Goal: Task Accomplishment & Management: Use online tool/utility

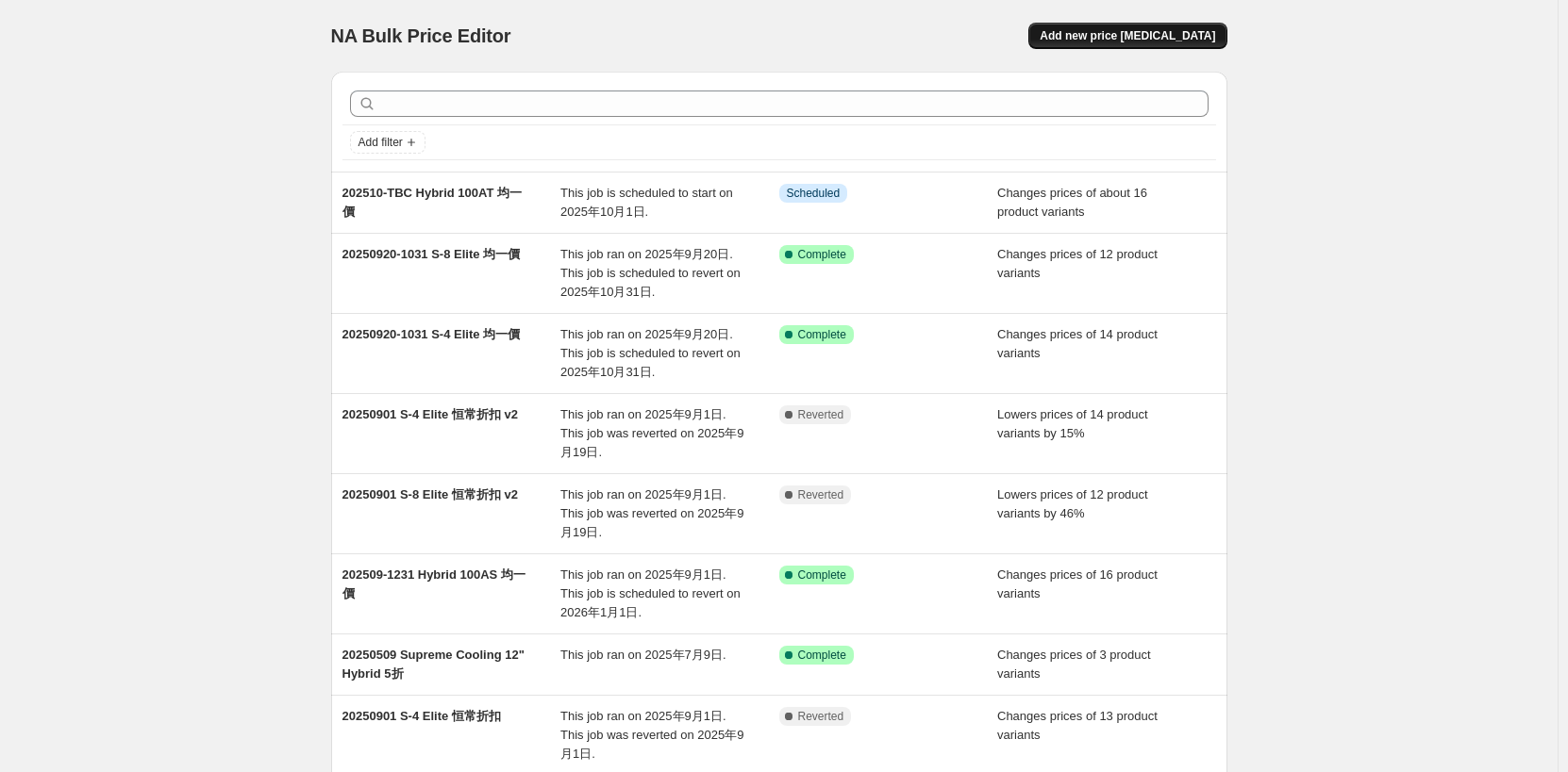
click at [1139, 30] on span "Add new price [MEDICAL_DATA]" at bounding box center [1128, 36] width 176 height 15
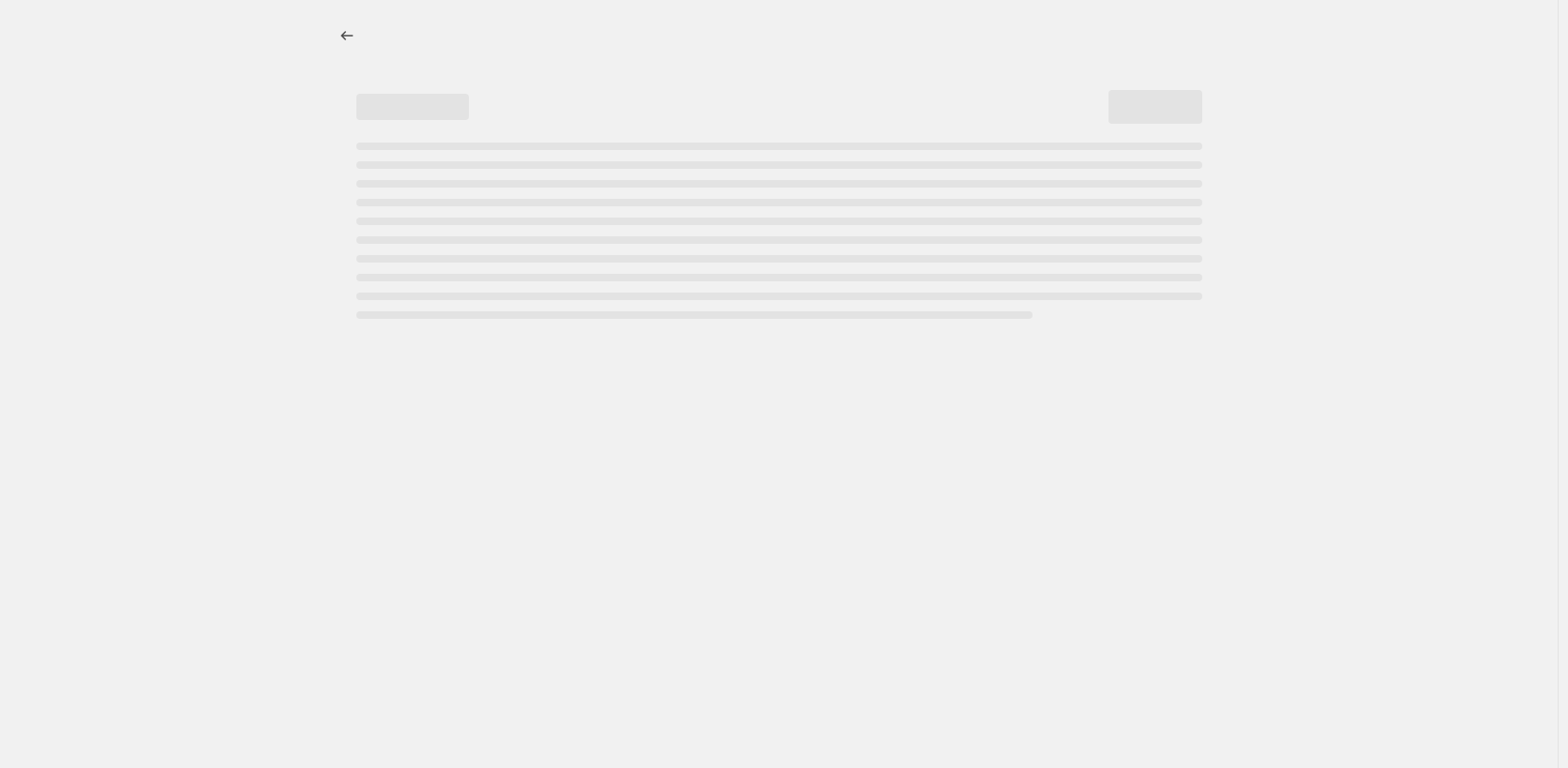
select select "percentage"
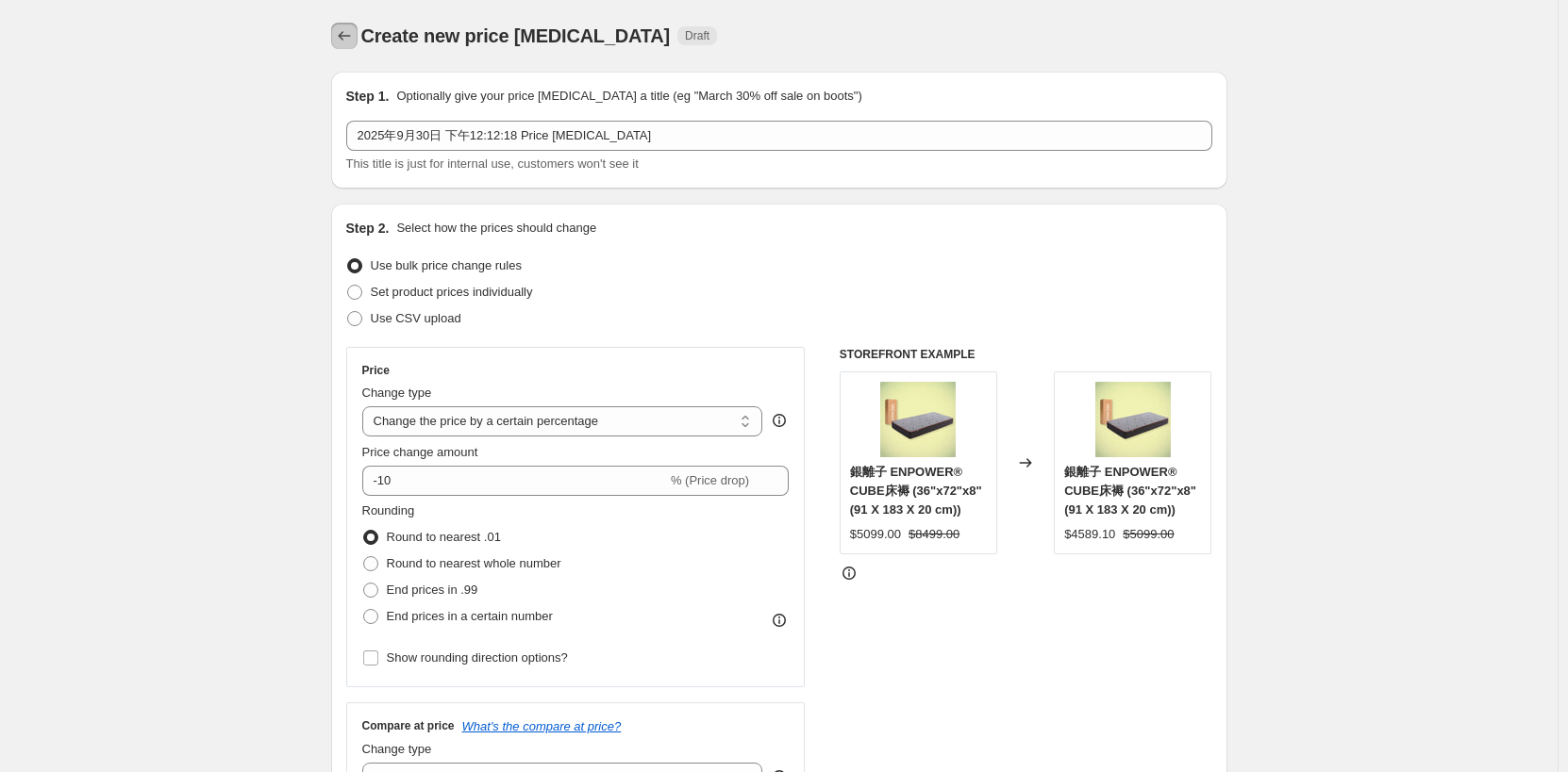
click at [351, 37] on icon "Price change jobs" at bounding box center [345, 36] width 19 height 19
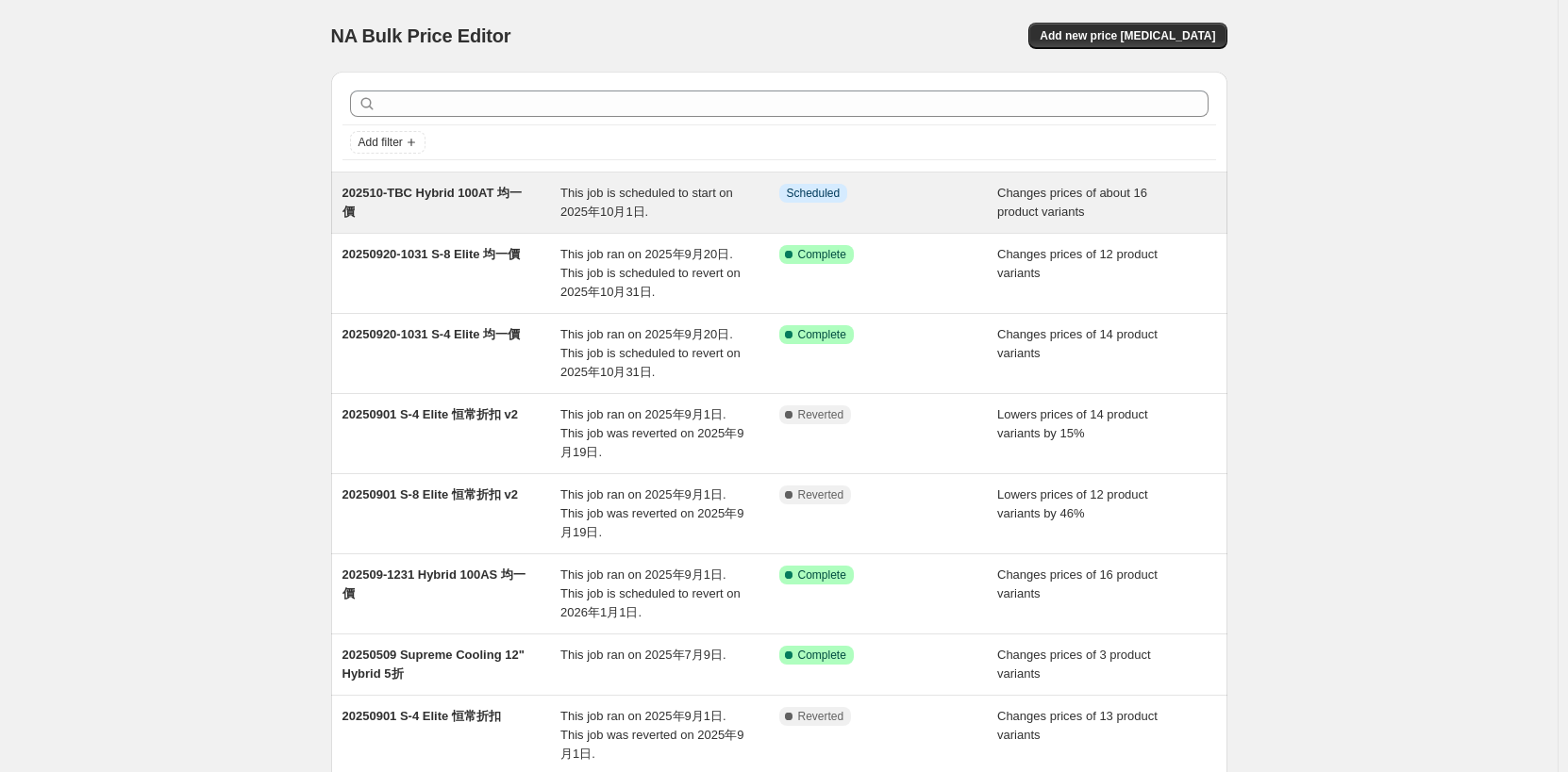
click at [718, 213] on div "This job is scheduled to start on 2025年10月1日." at bounding box center [670, 203] width 219 height 38
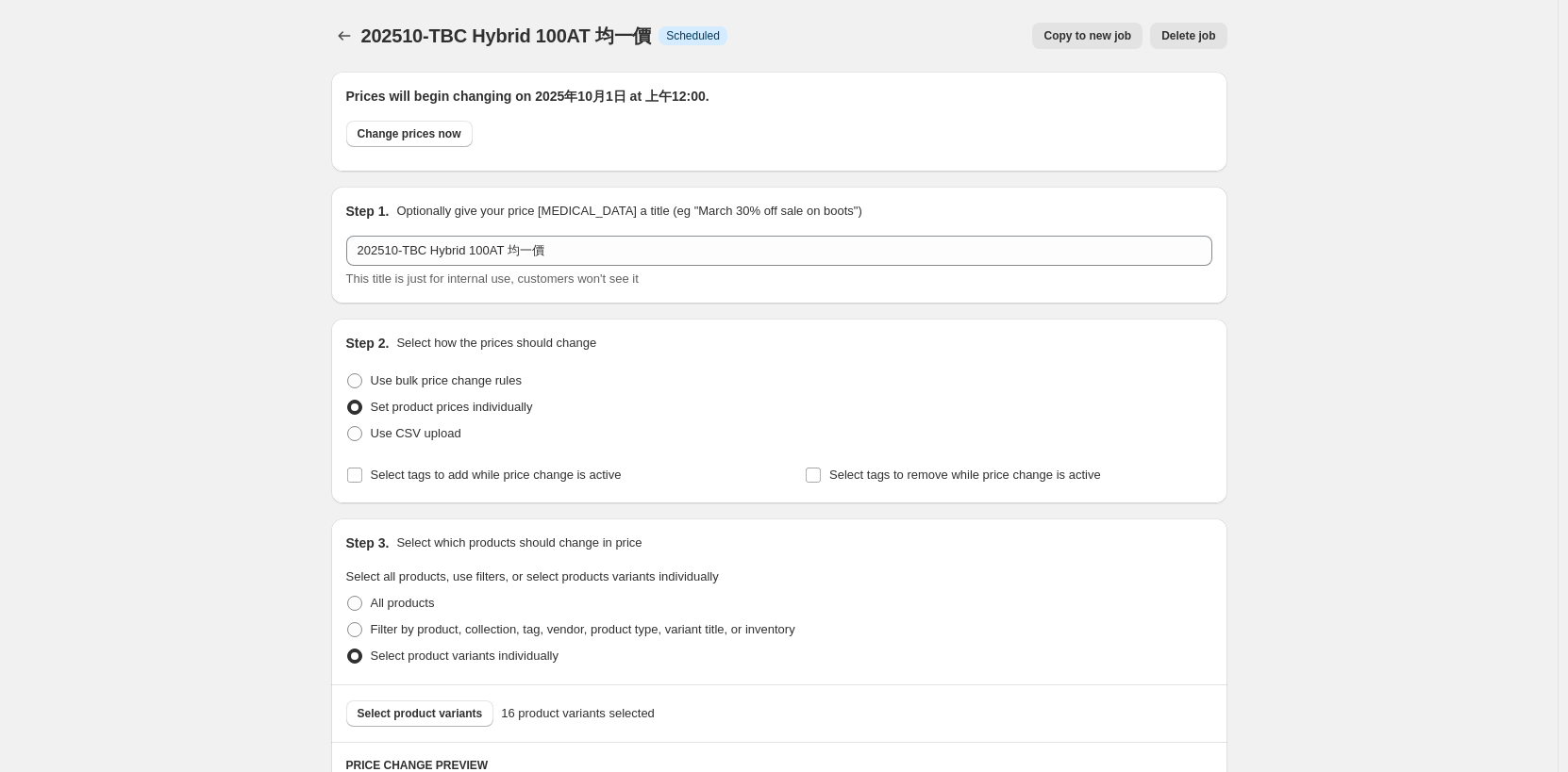
click at [1079, 35] on span "Copy to new job" at bounding box center [1087, 36] width 88 height 15
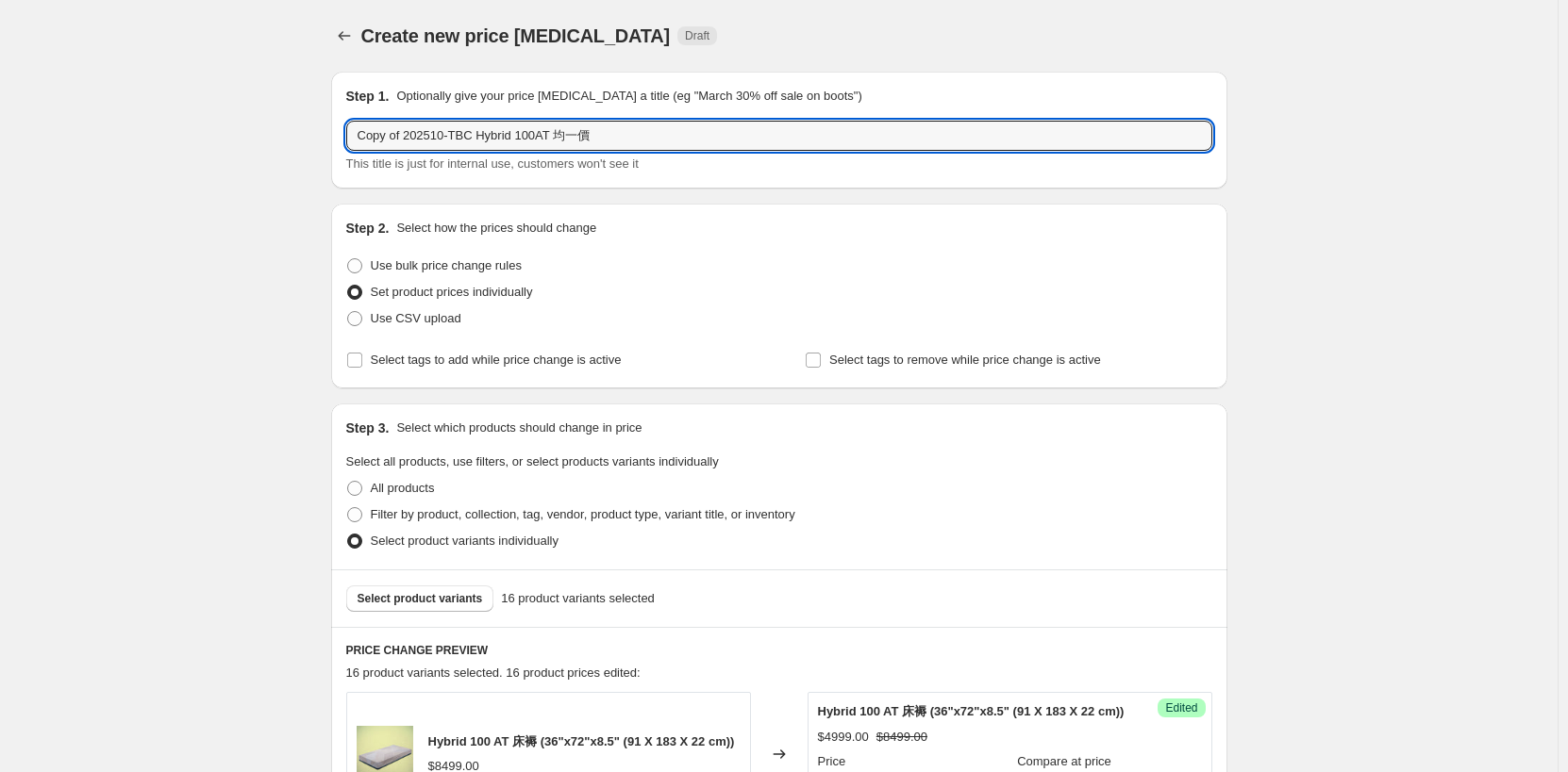
drag, startPoint x: 405, startPoint y: 133, endPoint x: 346, endPoint y: 143, distance: 59.8
click at [471, 130] on input "202510-TBC Hybrid 100AT 均一價" at bounding box center [779, 135] width 866 height 30
drag, startPoint x: 434, startPoint y: 141, endPoint x: 509, endPoint y: 158, distance: 76.9
click at [509, 158] on div "202510-TBC Hybrid 100AT 均一價 This title is just for internal use, customers won'…" at bounding box center [779, 147] width 866 height 53
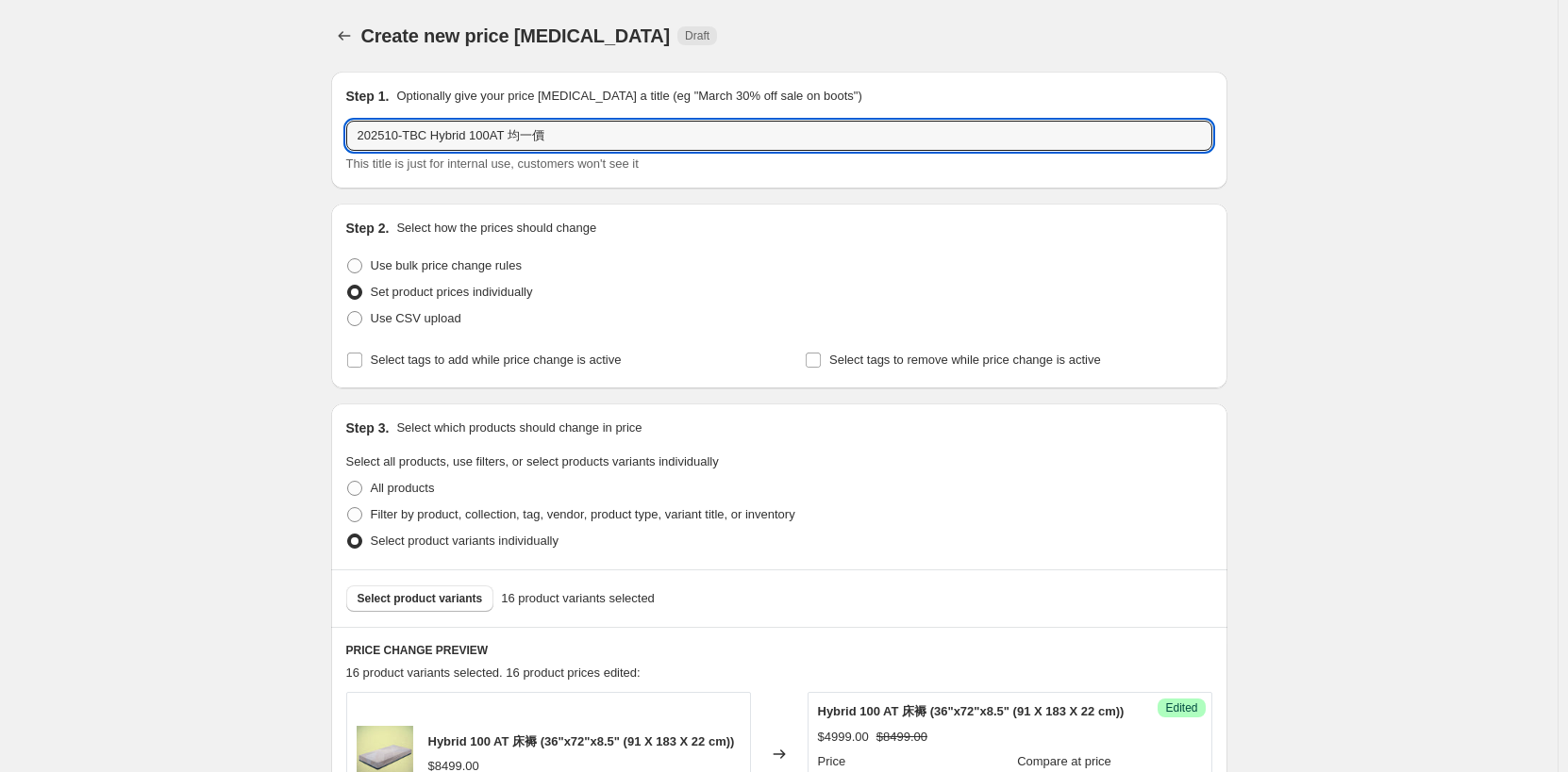
paste input "Octaspring360 Plus"
click at [492, 139] on input "202510-TBC Octaspring360 Plus 均一價" at bounding box center [779, 135] width 866 height 30
type input "202510-TBC Octaspring 360 Plus 均一價"
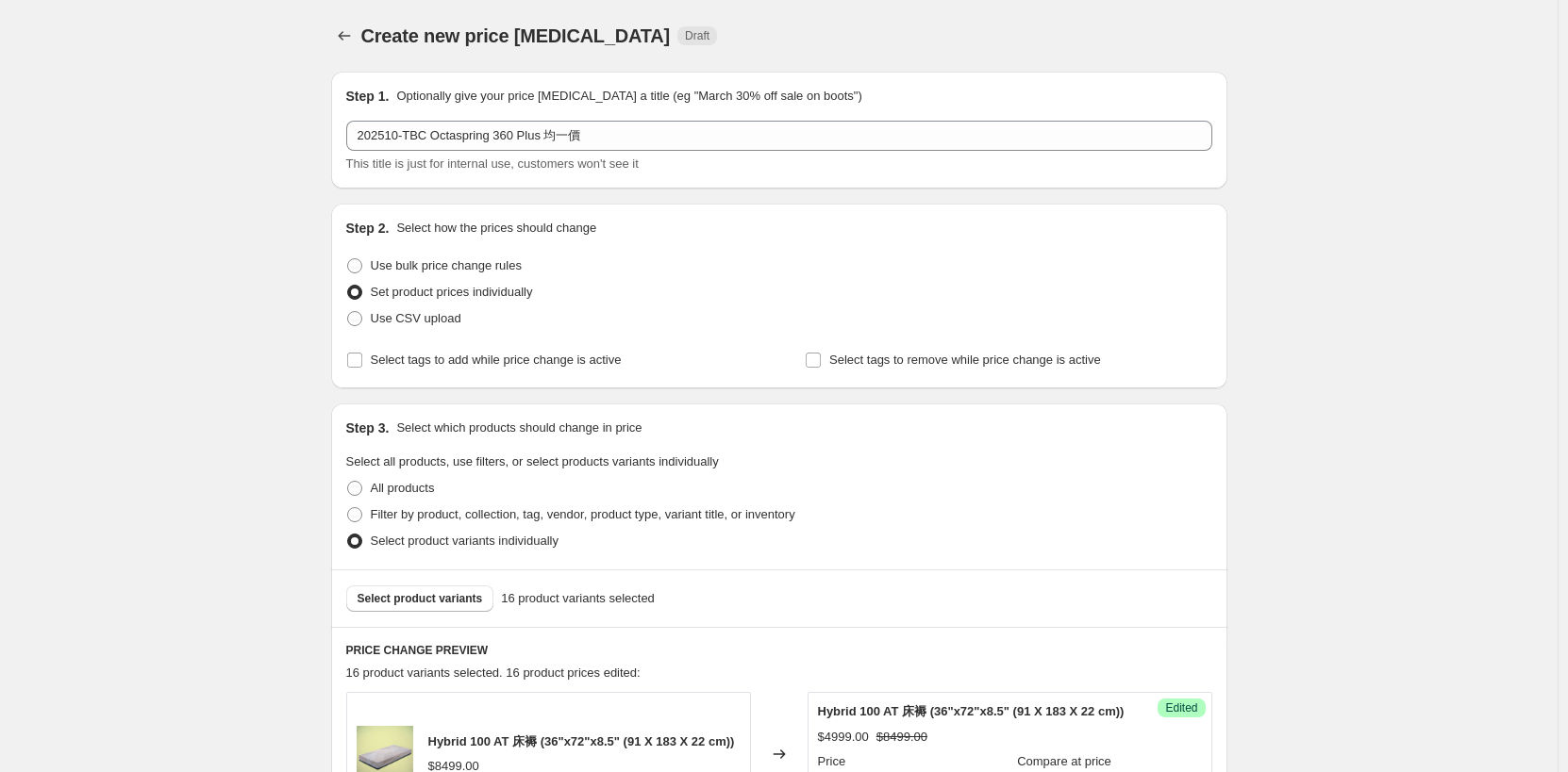
click at [644, 289] on div "Set product prices individually" at bounding box center [779, 291] width 866 height 26
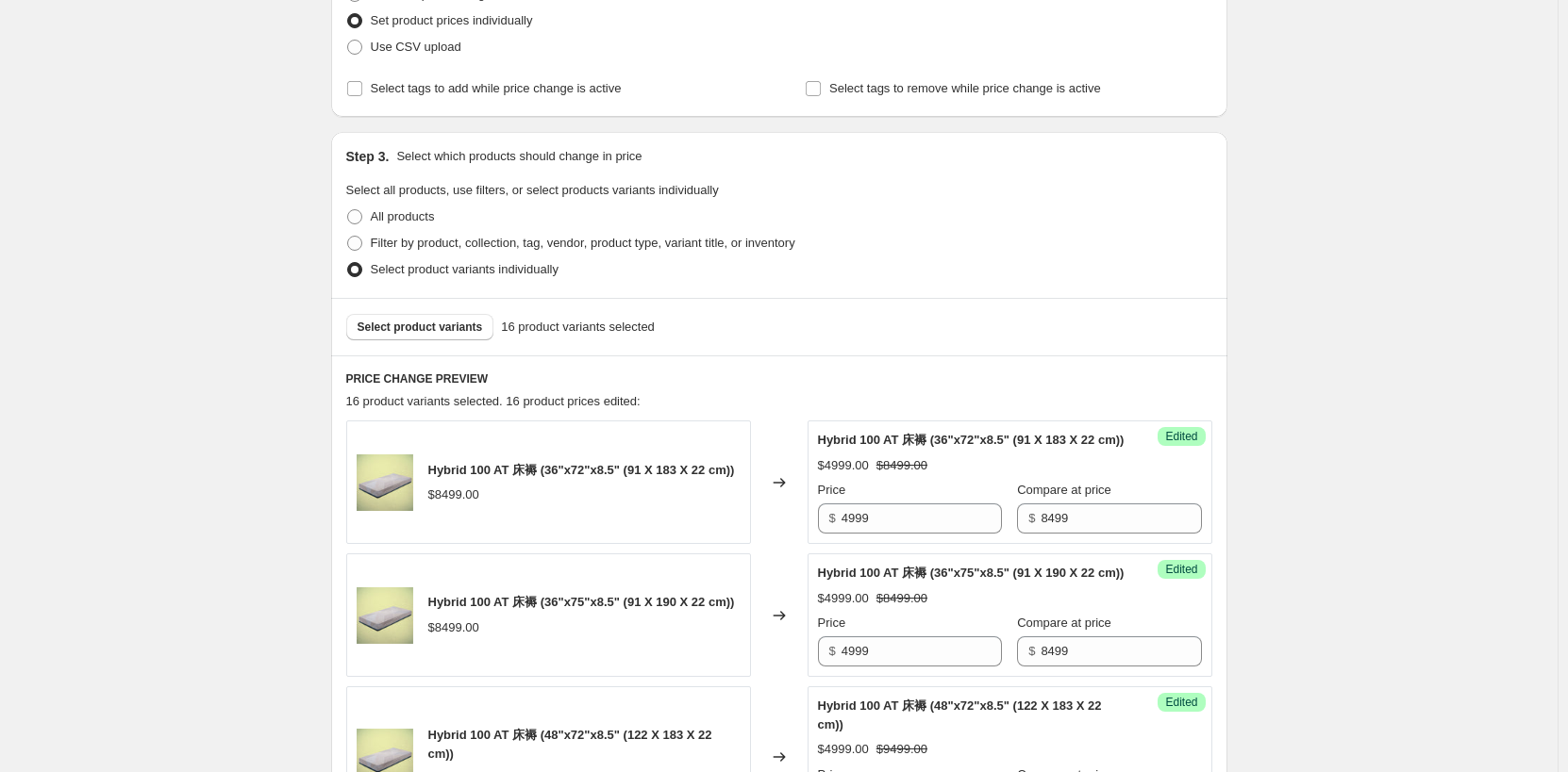
scroll to position [283, 0]
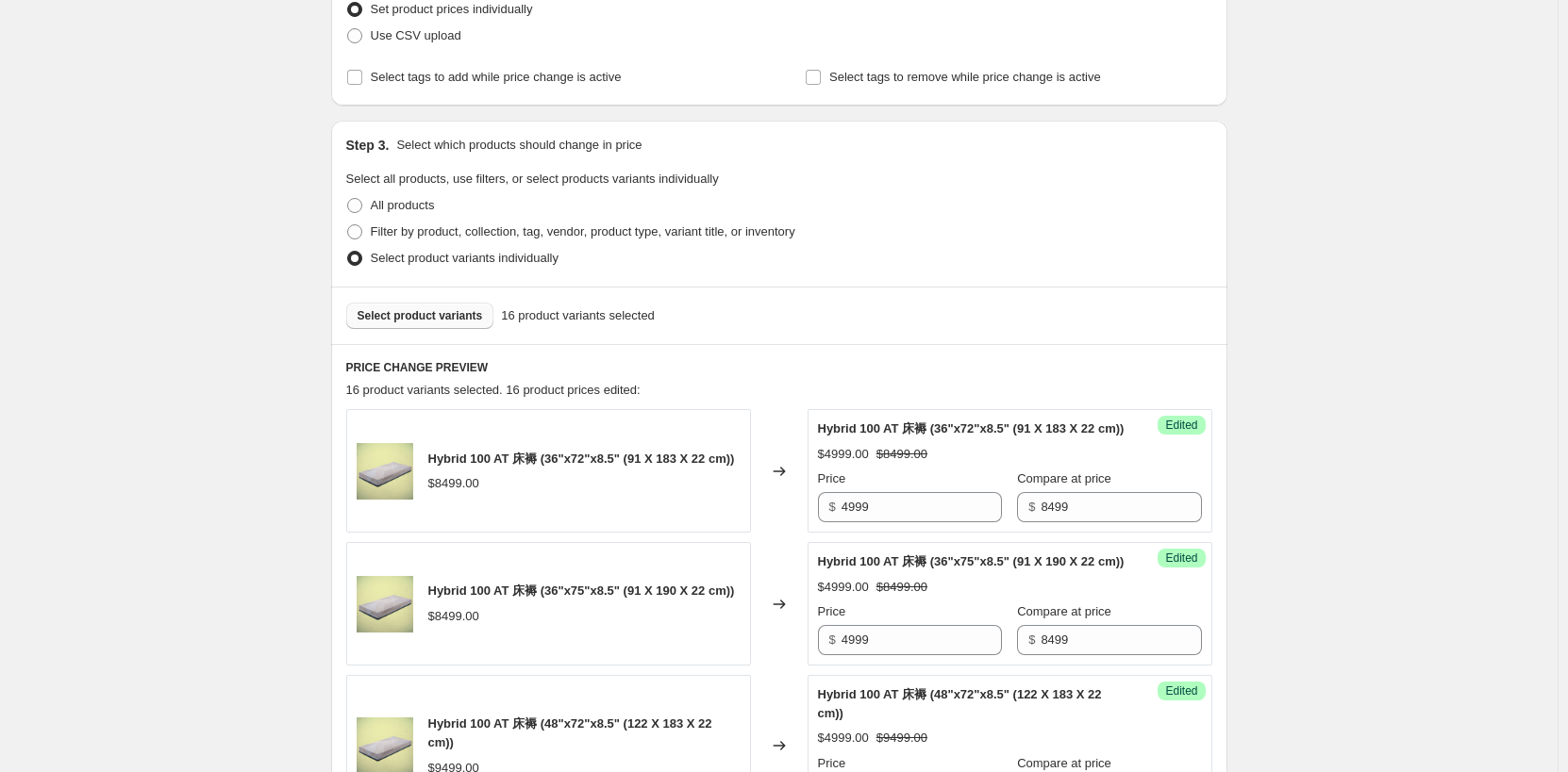
click at [406, 316] on span "Select product variants" at bounding box center [420, 317] width 126 height 15
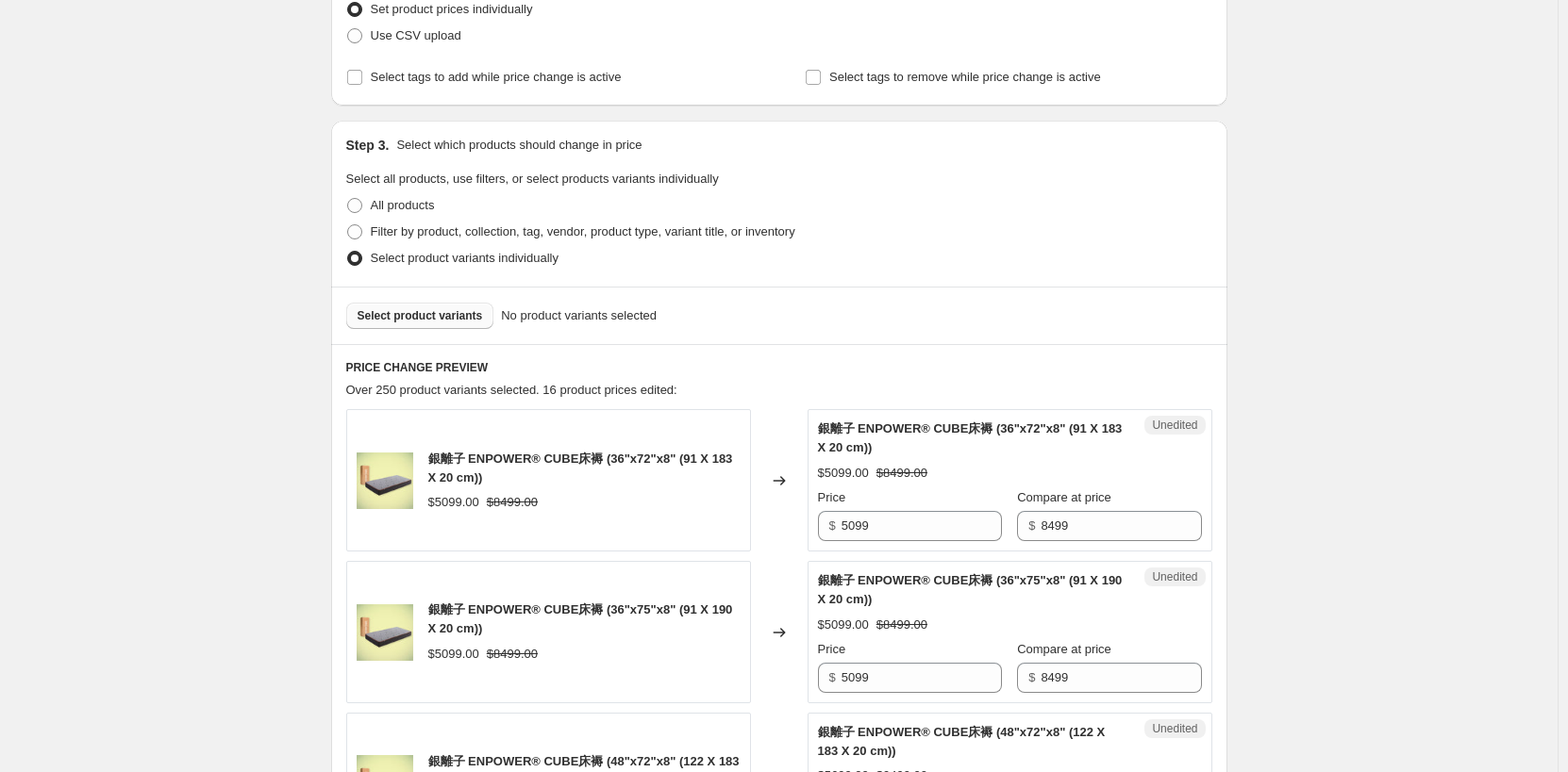
click at [416, 312] on span "Select product variants" at bounding box center [420, 317] width 126 height 15
click at [441, 318] on span "Select product variants" at bounding box center [420, 317] width 126 height 15
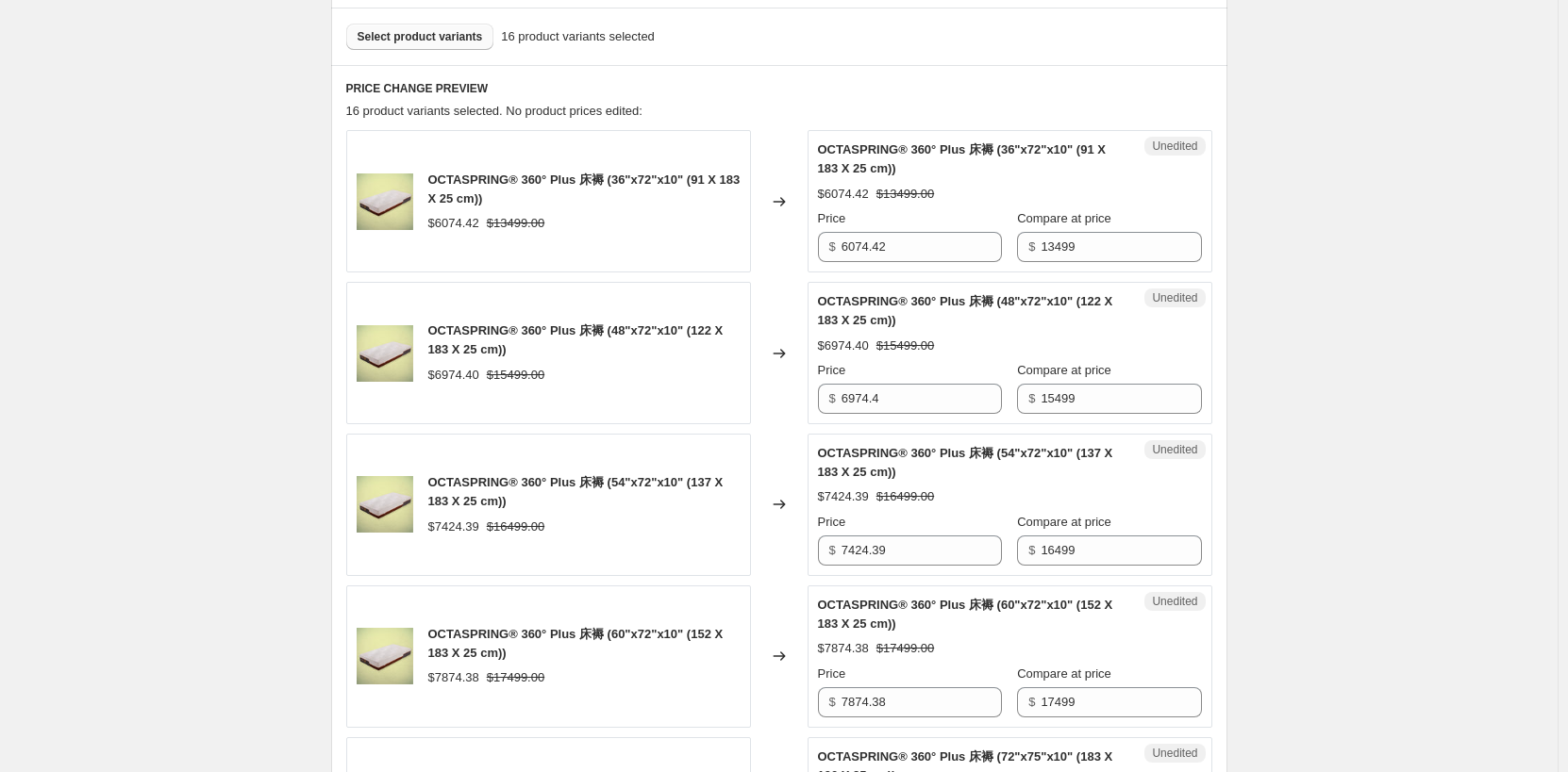
scroll to position [565, 0]
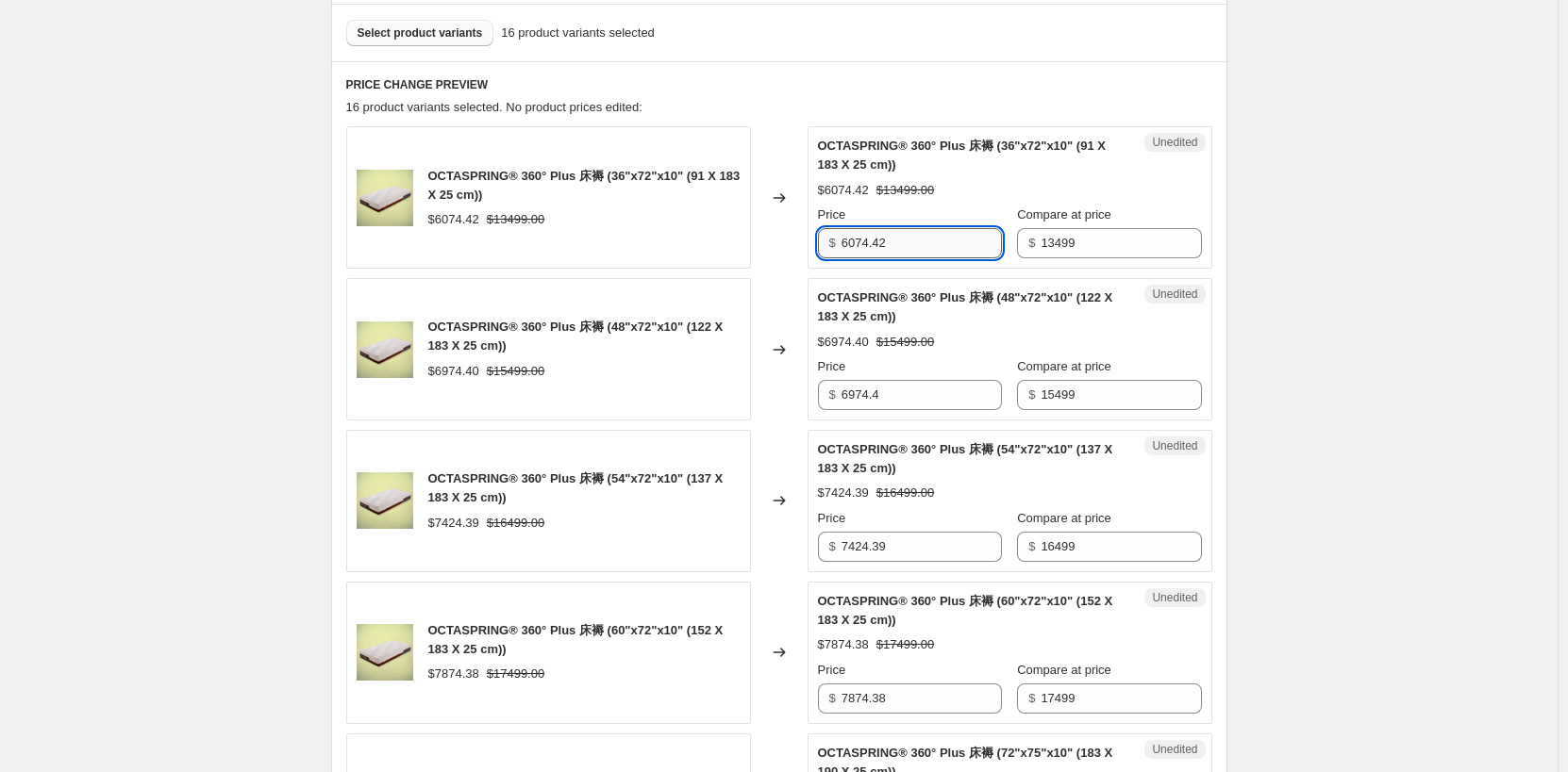
click at [927, 238] on input "6074.42" at bounding box center [922, 243] width 160 height 30
drag, startPoint x: 938, startPoint y: 245, endPoint x: 751, endPoint y: 250, distance: 187.1
click at [751, 250] on div "OCTASPRING® 360° Plus 床褥 (36"x72"x10" (91 X 183 X 25 cm)) $6074.42 $13499.00 Ch…" at bounding box center [779, 198] width 866 height 143
type input "5999"
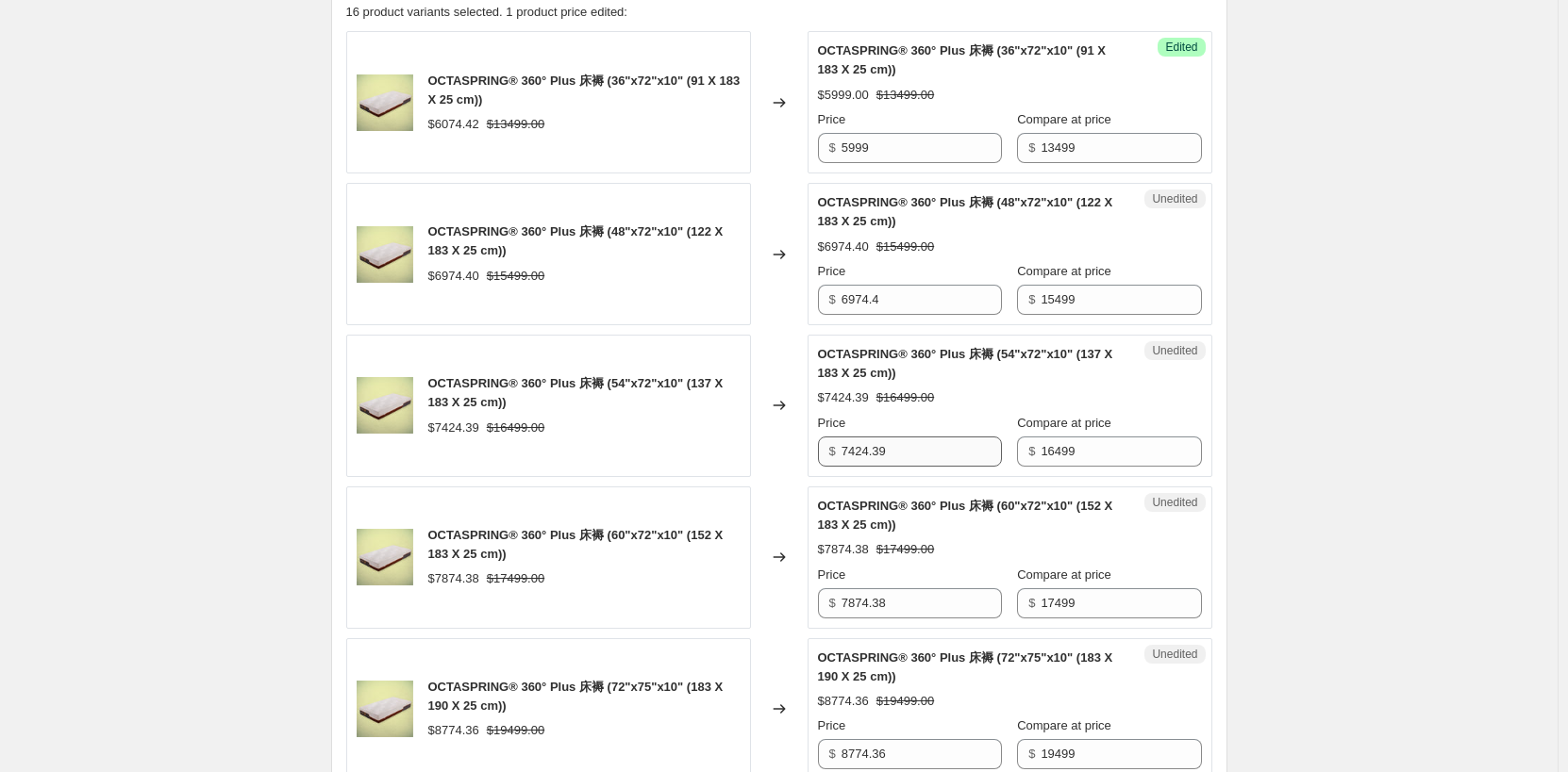
scroll to position [660, 0]
drag, startPoint x: 911, startPoint y: 308, endPoint x: 745, endPoint y: 305, distance: 166.0
click at [745, 305] on div "OCTASPRING® 360° Plus 床褥 (48"x72"x10" (122 X 183 X 25 cm)) $6974.40 $15499.00 C…" at bounding box center [779, 256] width 866 height 143
type input "5999"
click at [906, 458] on input "7424.39" at bounding box center [922, 452] width 160 height 30
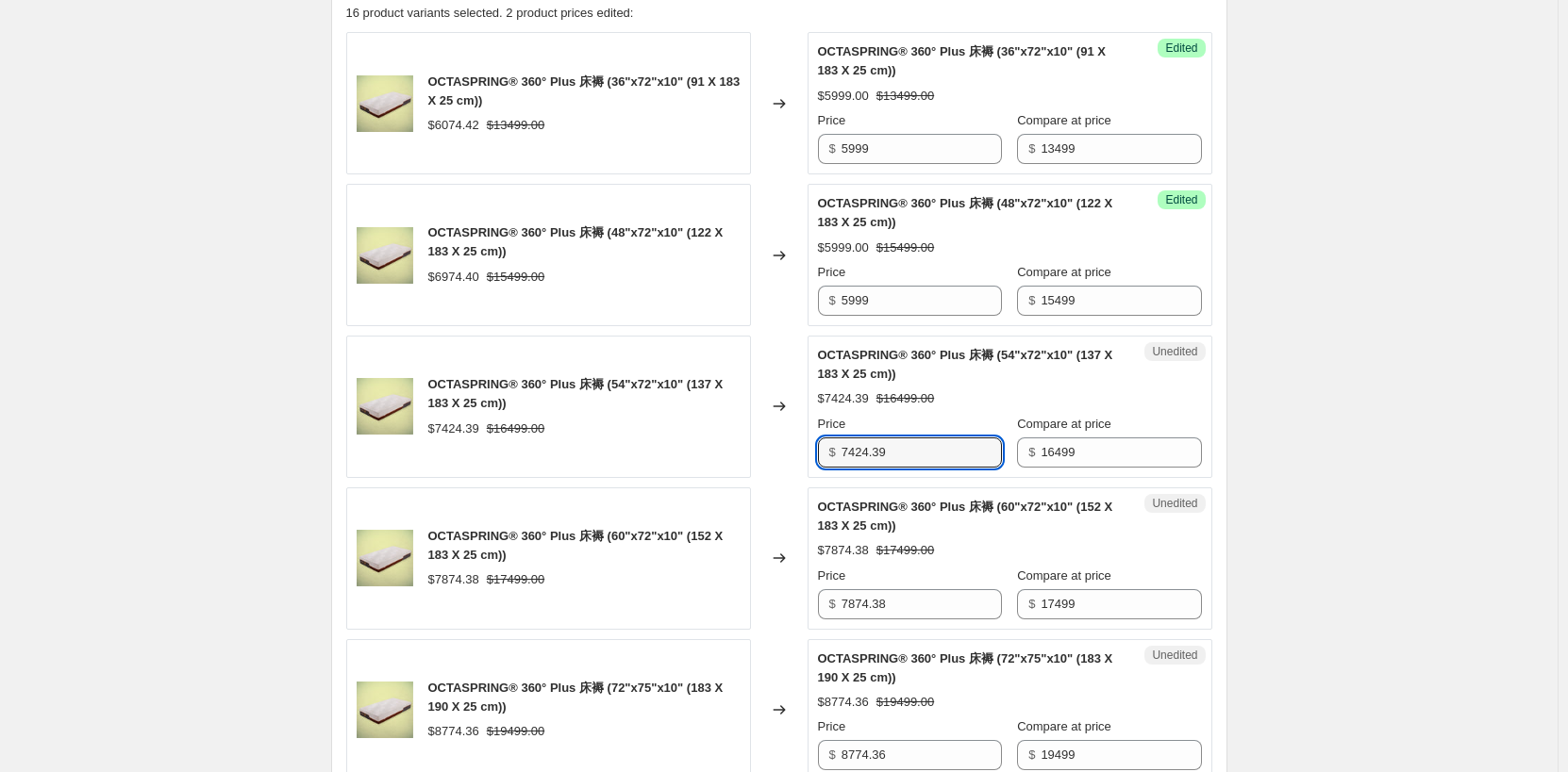
drag, startPoint x: 962, startPoint y: 449, endPoint x: 811, endPoint y: 451, distance: 151.0
click at [811, 451] on div "OCTASPRING® 360° Plus 床褥 (54"x72"x10" (137 X 183 X 25 cm)) $7424.39 $16499.00 C…" at bounding box center [779, 407] width 866 height 143
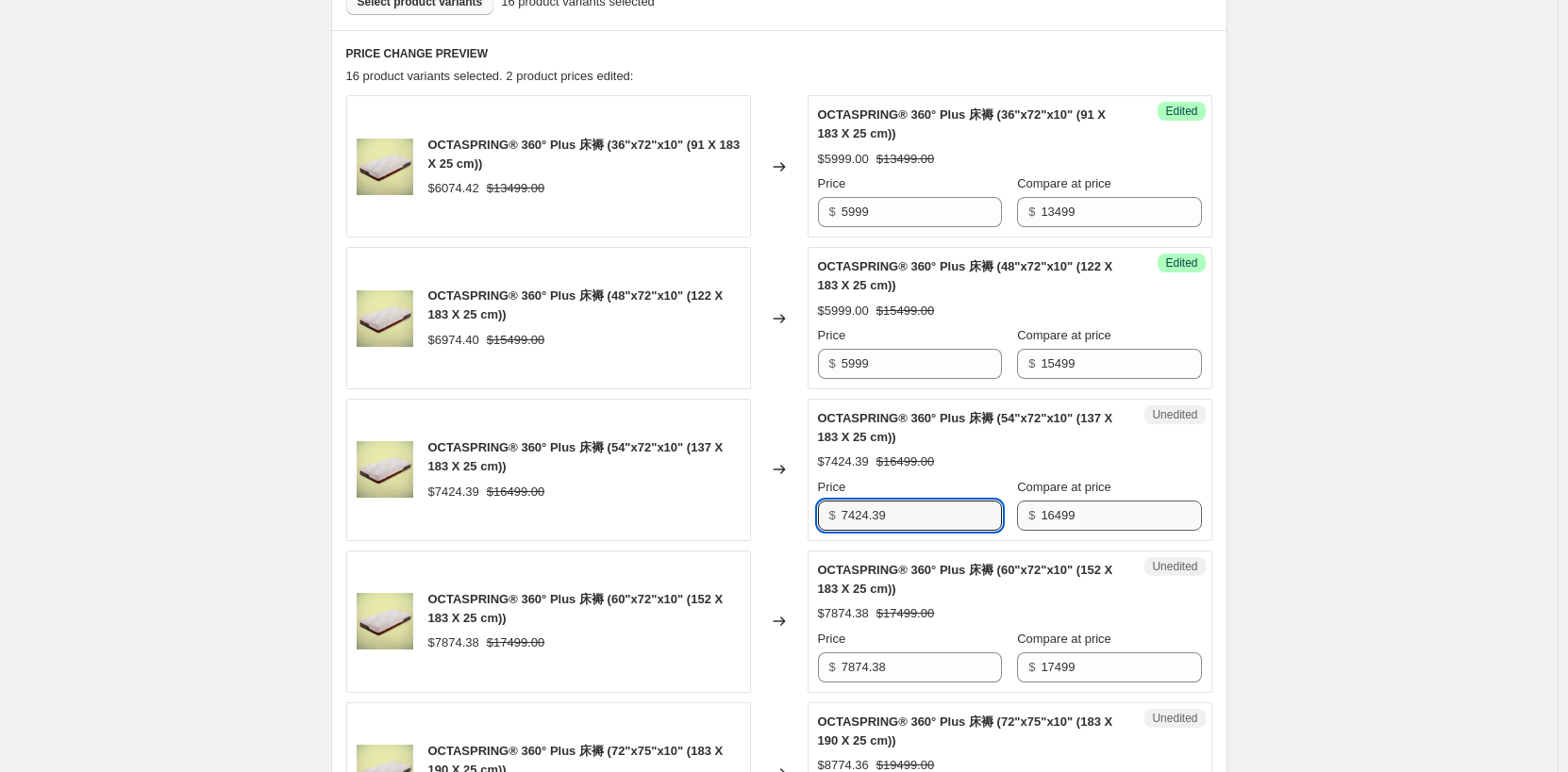
scroll to position [565, 0]
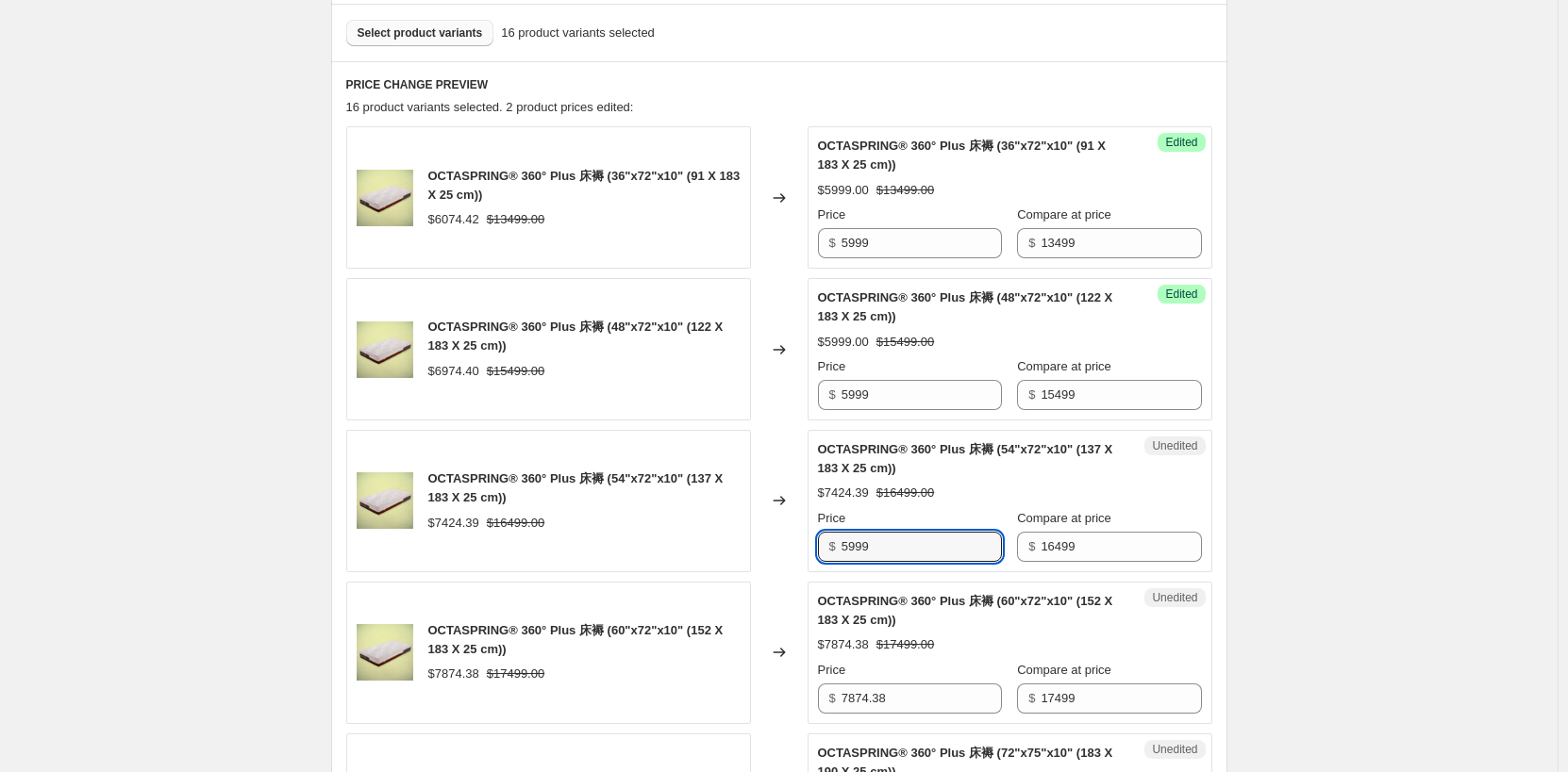
type input "5999"
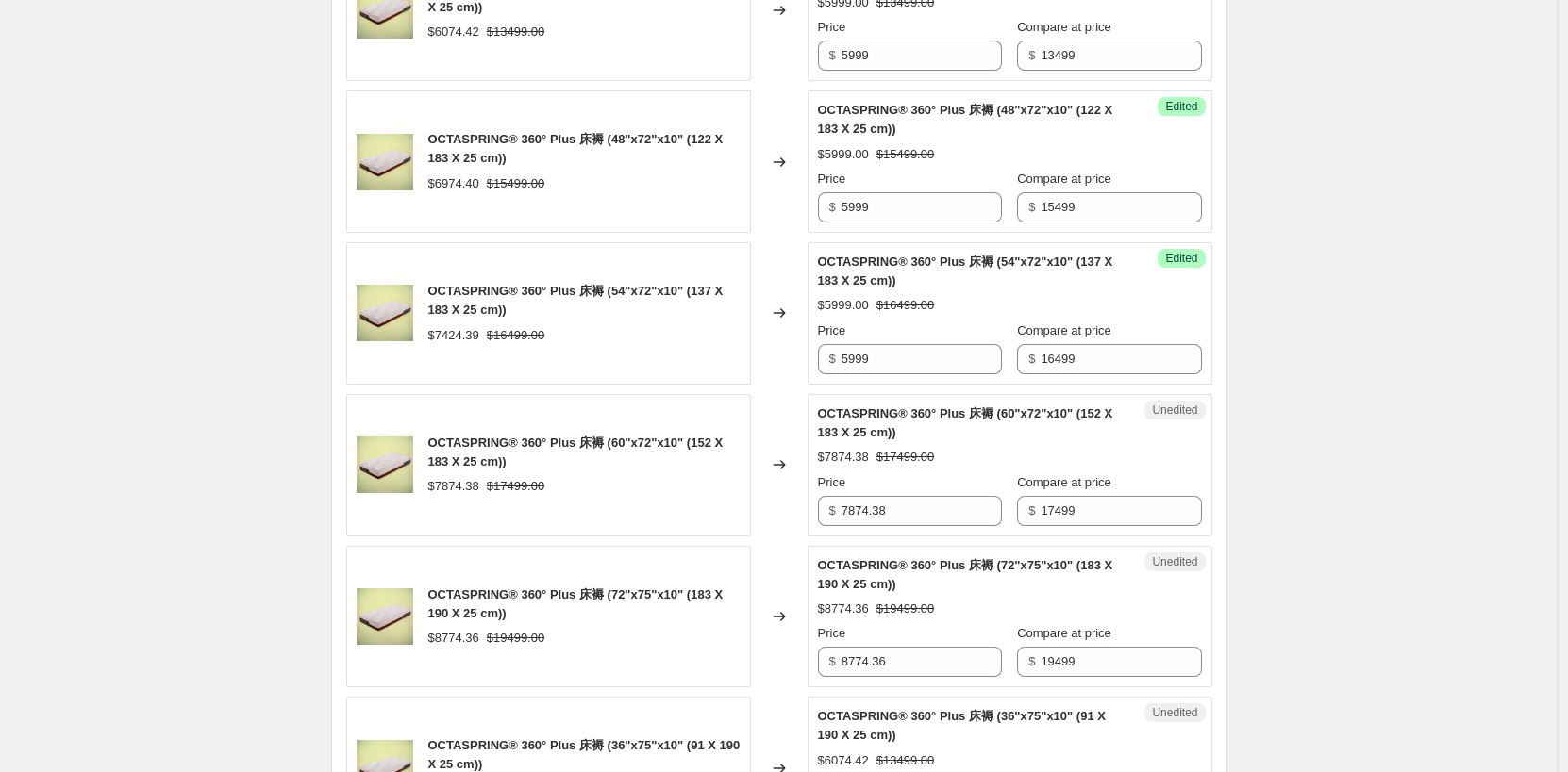
scroll to position [755, 0]
drag, startPoint x: 940, startPoint y: 509, endPoint x: 831, endPoint y: 510, distance: 109.0
click at [831, 510] on div "$ 7874.38" at bounding box center [910, 510] width 184 height 30
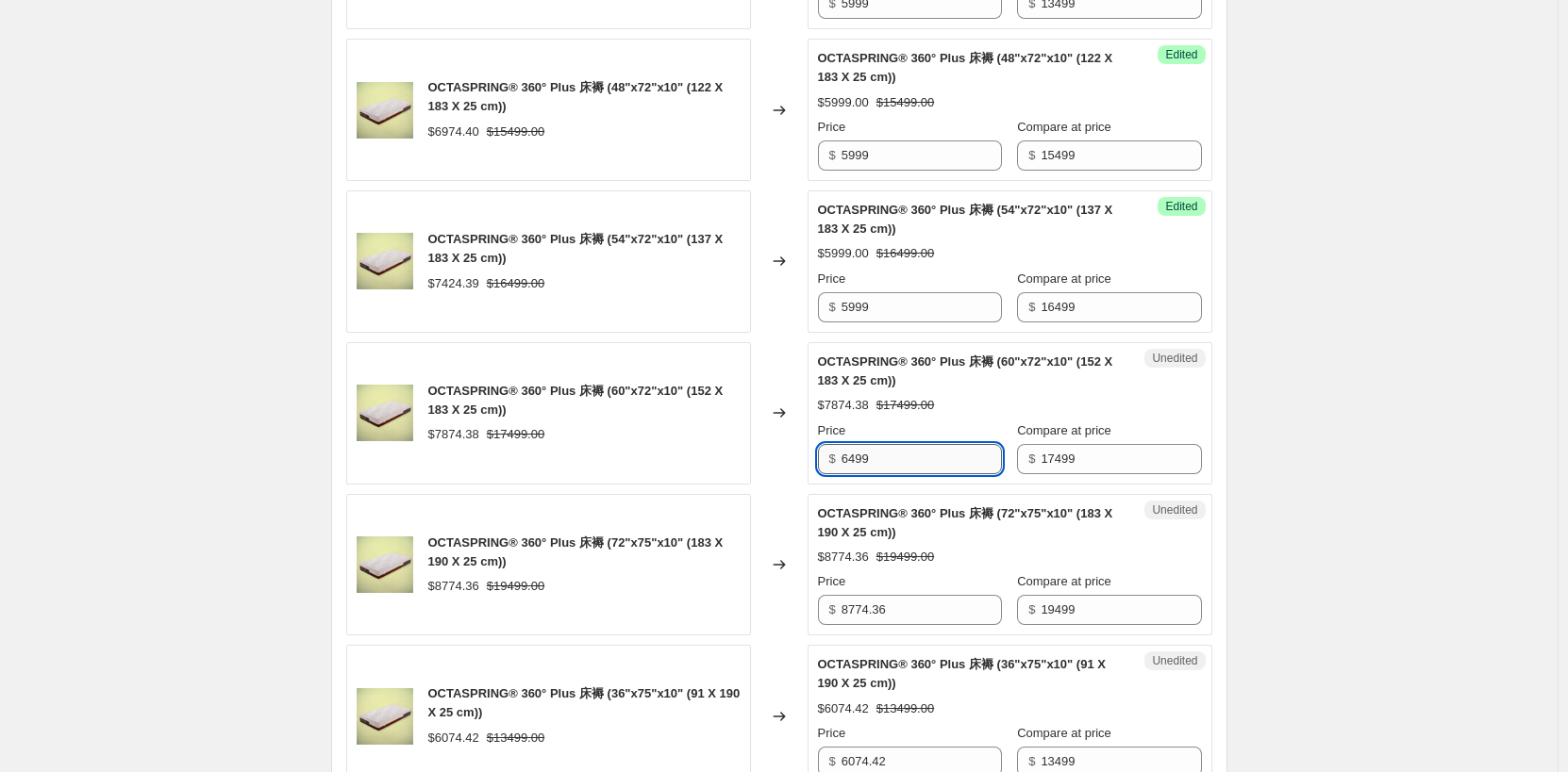
scroll to position [849, 0]
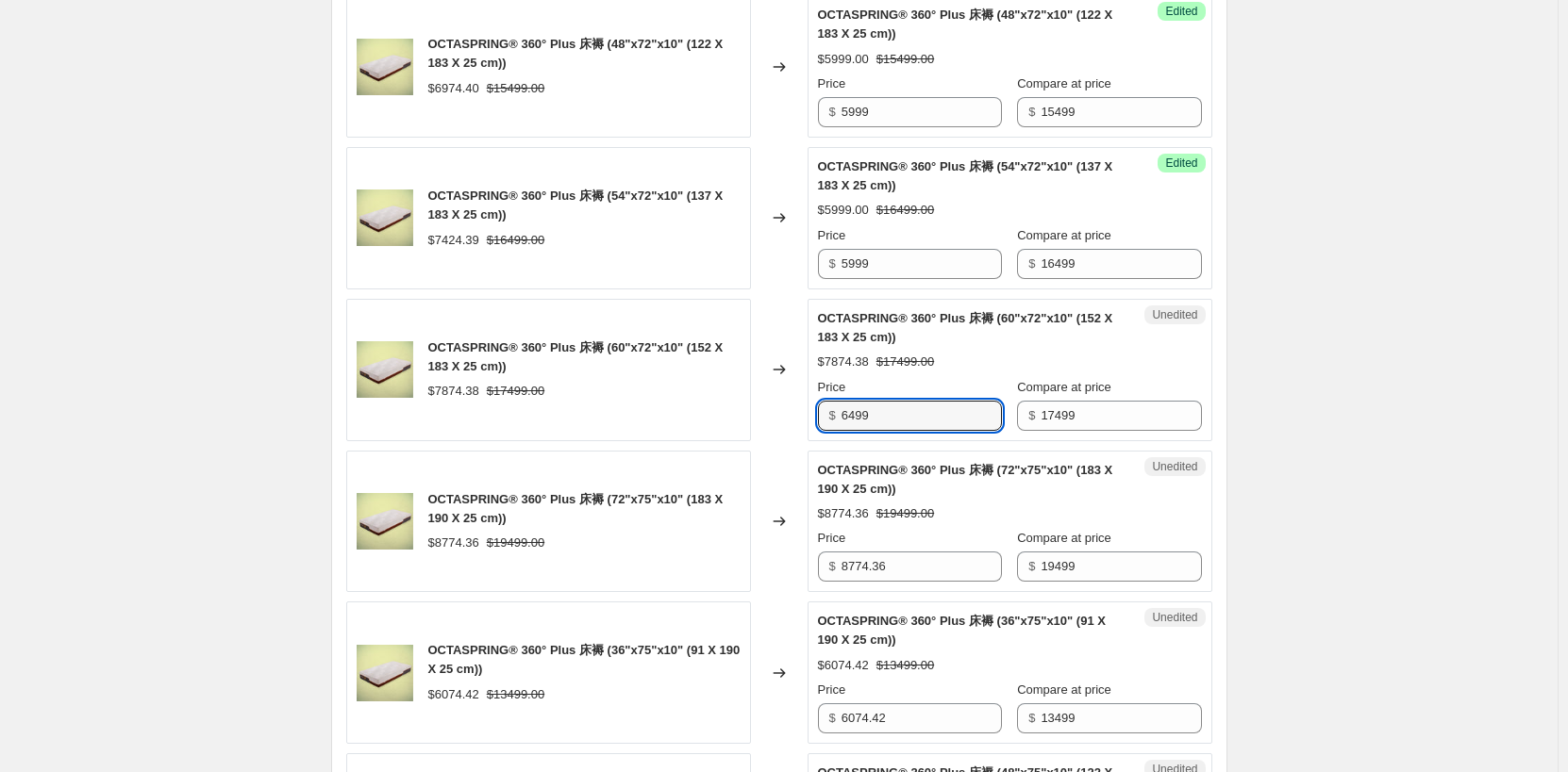
type input "6499"
drag, startPoint x: 913, startPoint y: 549, endPoint x: 910, endPoint y: 570, distance: 21.2
click at [911, 561] on div "Price $ 8774.36" at bounding box center [910, 555] width 184 height 53
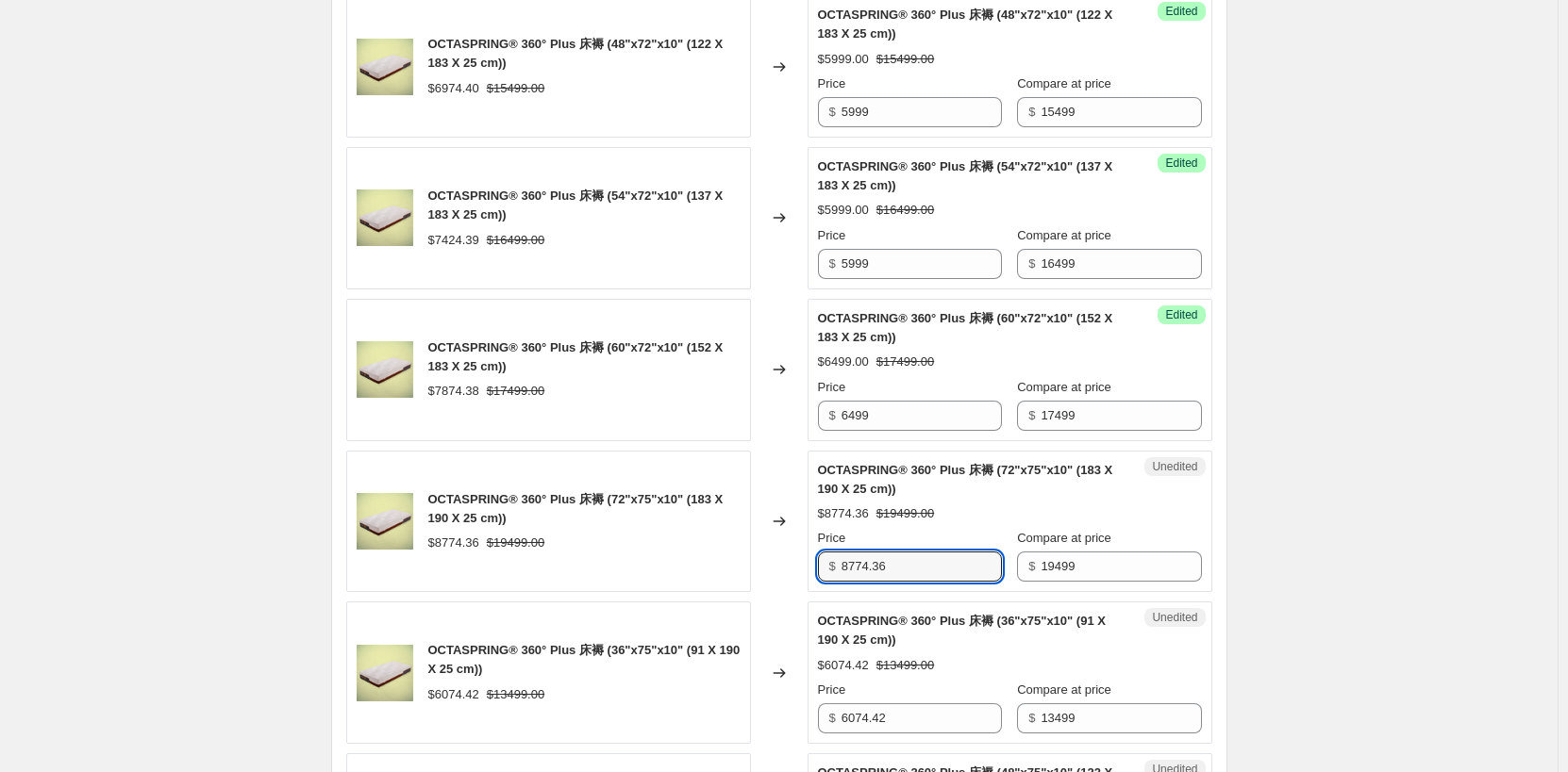
drag, startPoint x: 931, startPoint y: 567, endPoint x: 809, endPoint y: 567, distance: 122.0
click at [809, 567] on div "OCTASPRING® 360° Plus 床褥 (72"x75"x10" (183 X 190 X 25 cm)) $8774.36 $19499.00 C…" at bounding box center [779, 522] width 866 height 143
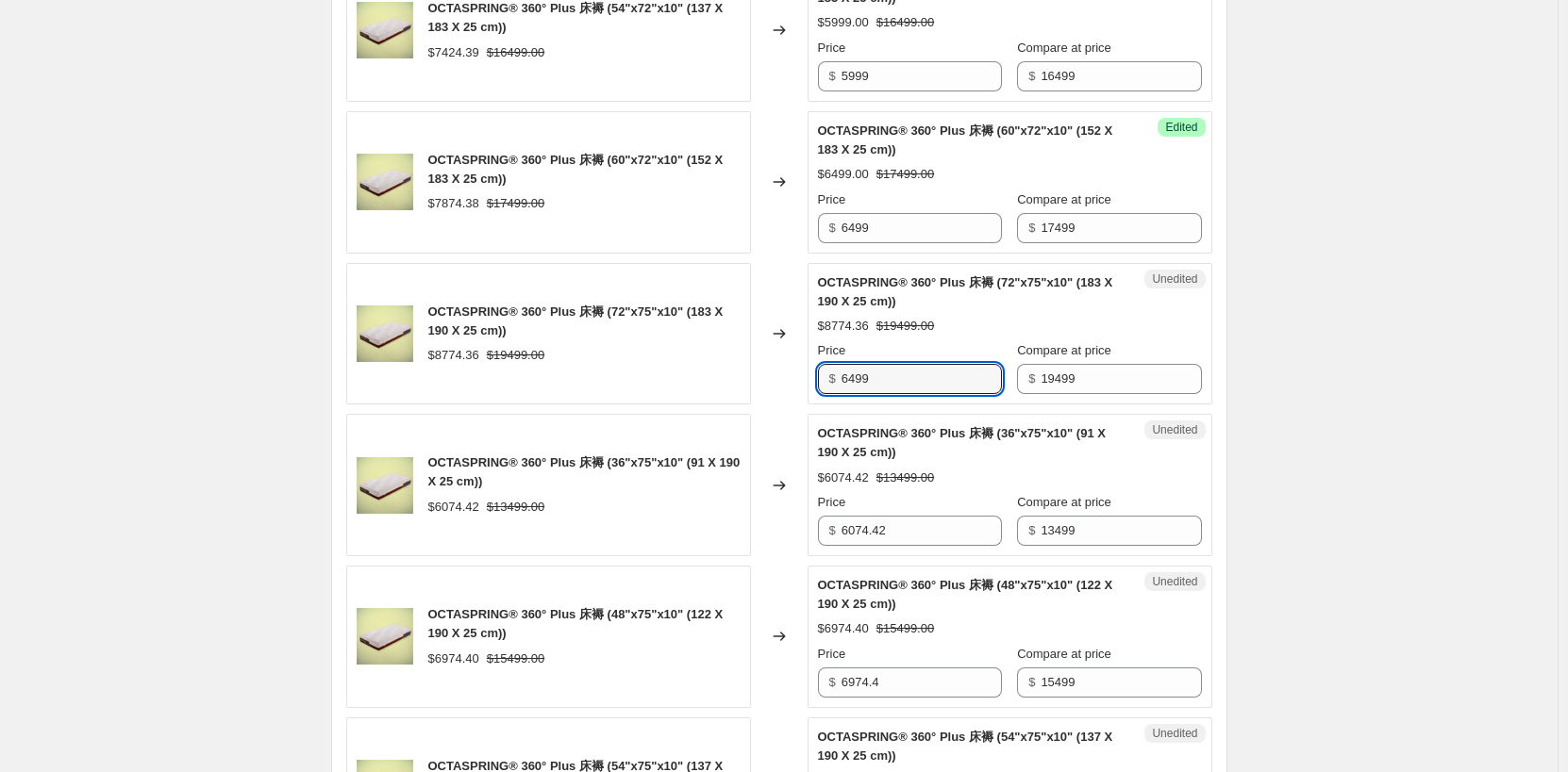
scroll to position [1037, 0]
type input "6499"
click at [1342, 470] on div "Create new price [MEDICAL_DATA]. This page is ready Create new price [MEDICAL_D…" at bounding box center [779, 692] width 1558 height 3459
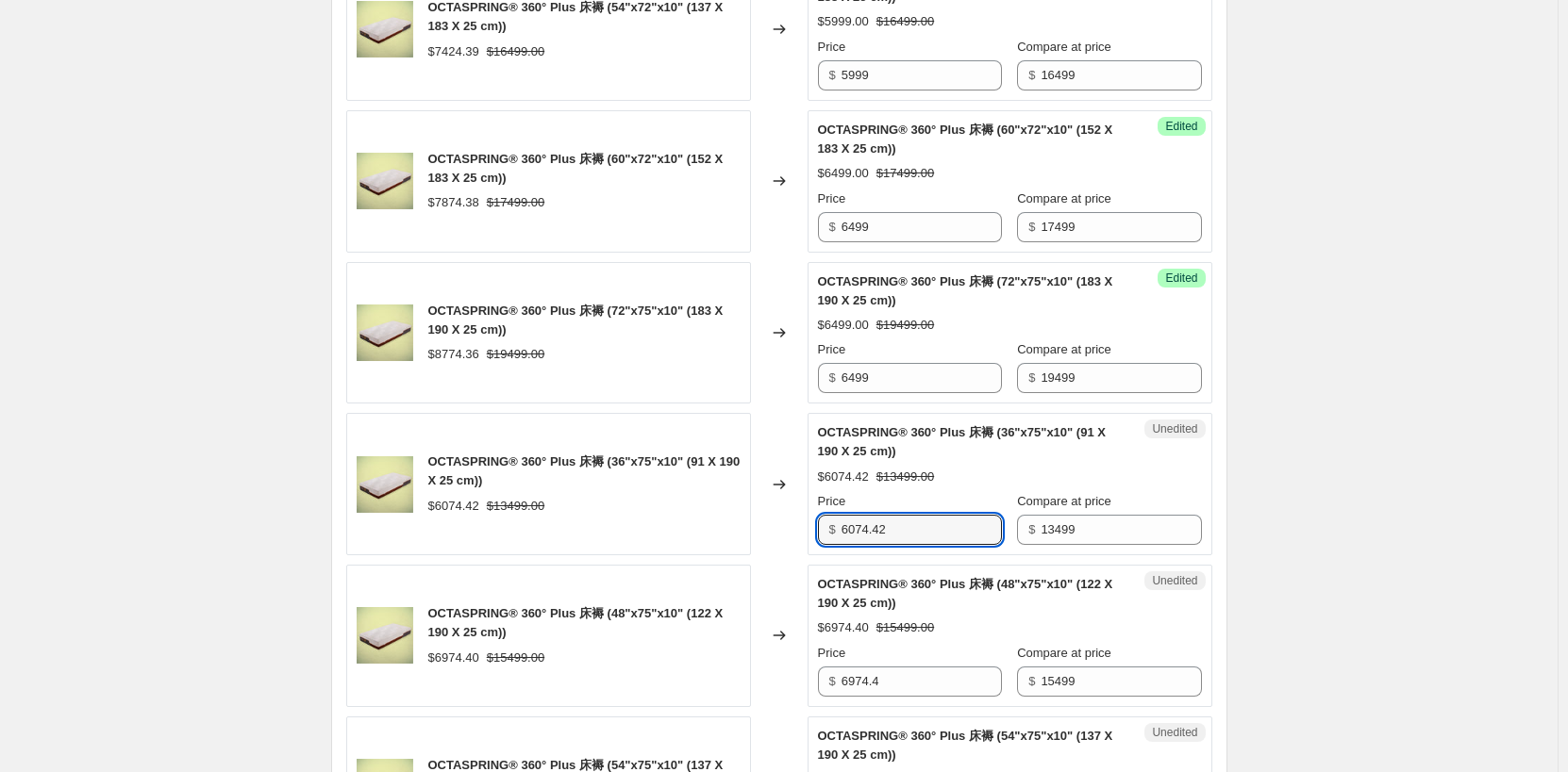
drag, startPoint x: 949, startPoint y: 528, endPoint x: 743, endPoint y: 510, distance: 206.8
click at [743, 510] on div "OCTASPRING® 360° Plus 床褥 (36"x75"x10" (91 X 190 X 25 cm)) $6074.42 $13499.00 Ch…" at bounding box center [779, 484] width 866 height 143
type input "5999"
click at [1351, 520] on div "Create new price [MEDICAL_DATA]. This page is ready Create new price [MEDICAL_D…" at bounding box center [779, 692] width 1558 height 3459
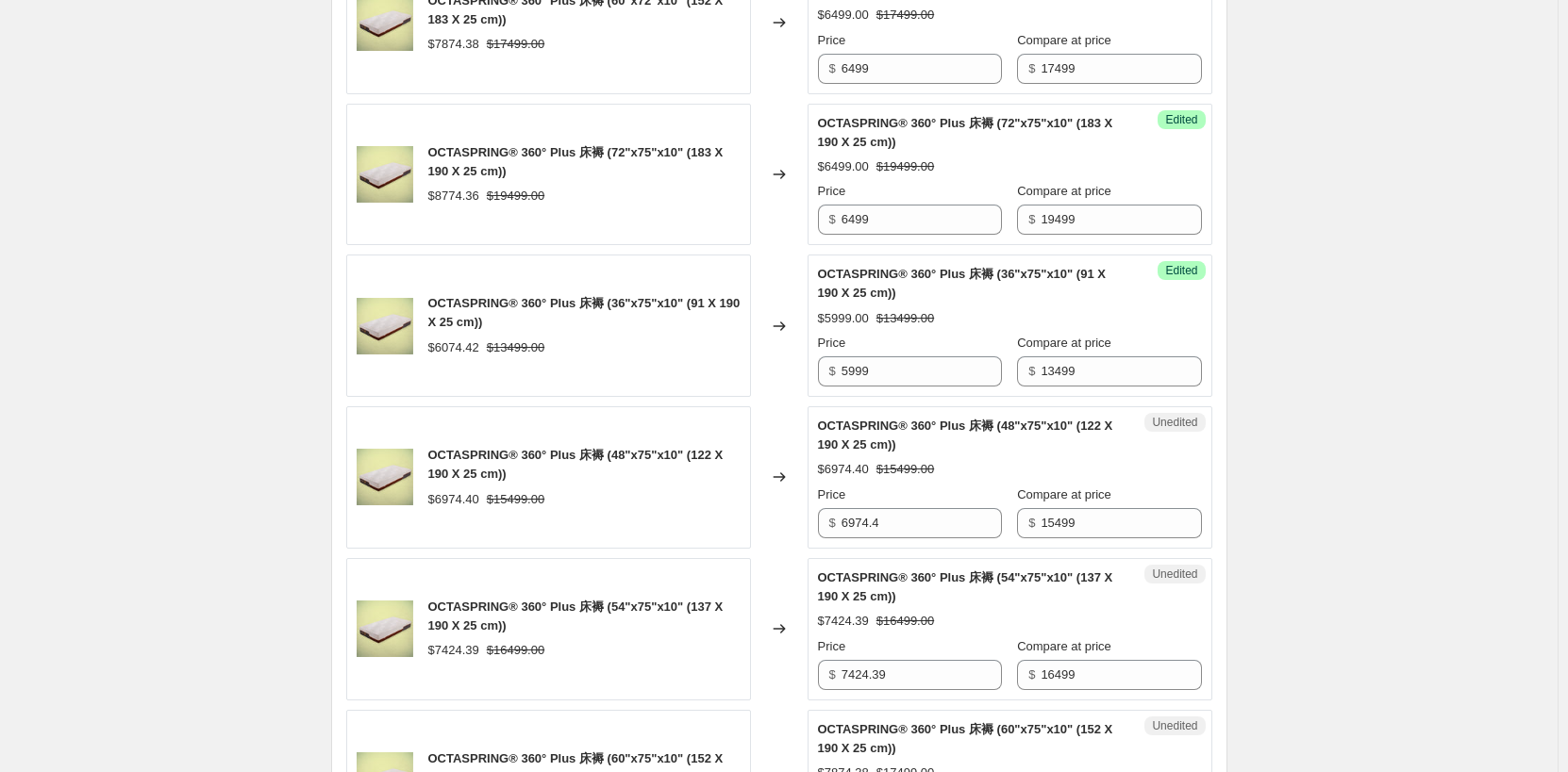
scroll to position [1227, 0]
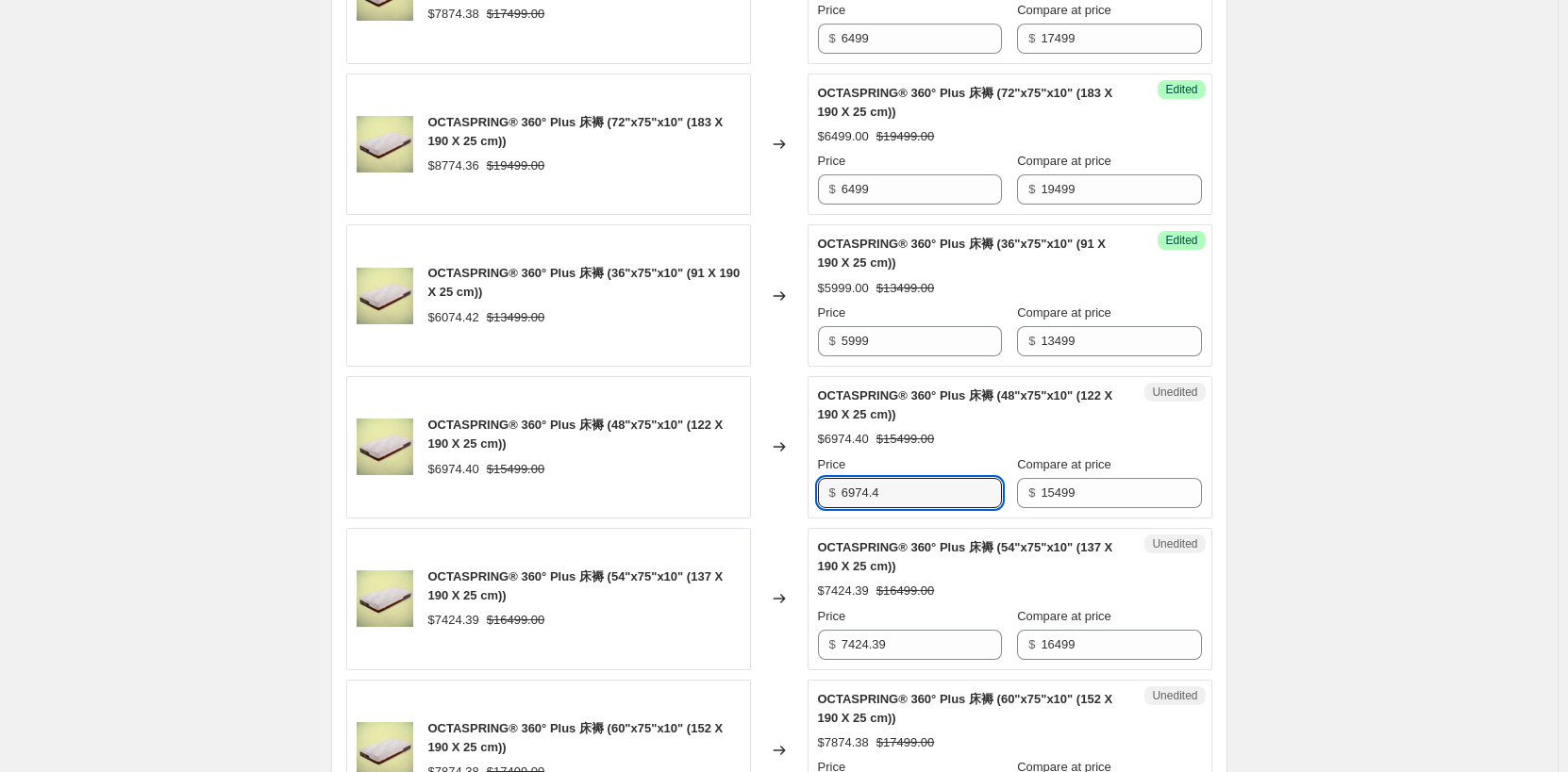
drag, startPoint x: 950, startPoint y: 494, endPoint x: 768, endPoint y: 497, distance: 182.0
click at [768, 497] on div "OCTASPRING® 360° Plus 床褥 (48"x75"x10" (122 X 190 X 25 cm)) $6974.40 $15499.00 C…" at bounding box center [779, 448] width 866 height 143
type input "5999"
click at [1382, 491] on div "Create new price [MEDICAL_DATA]. This page is ready Create new price [MEDICAL_D…" at bounding box center [779, 503] width 1558 height 3459
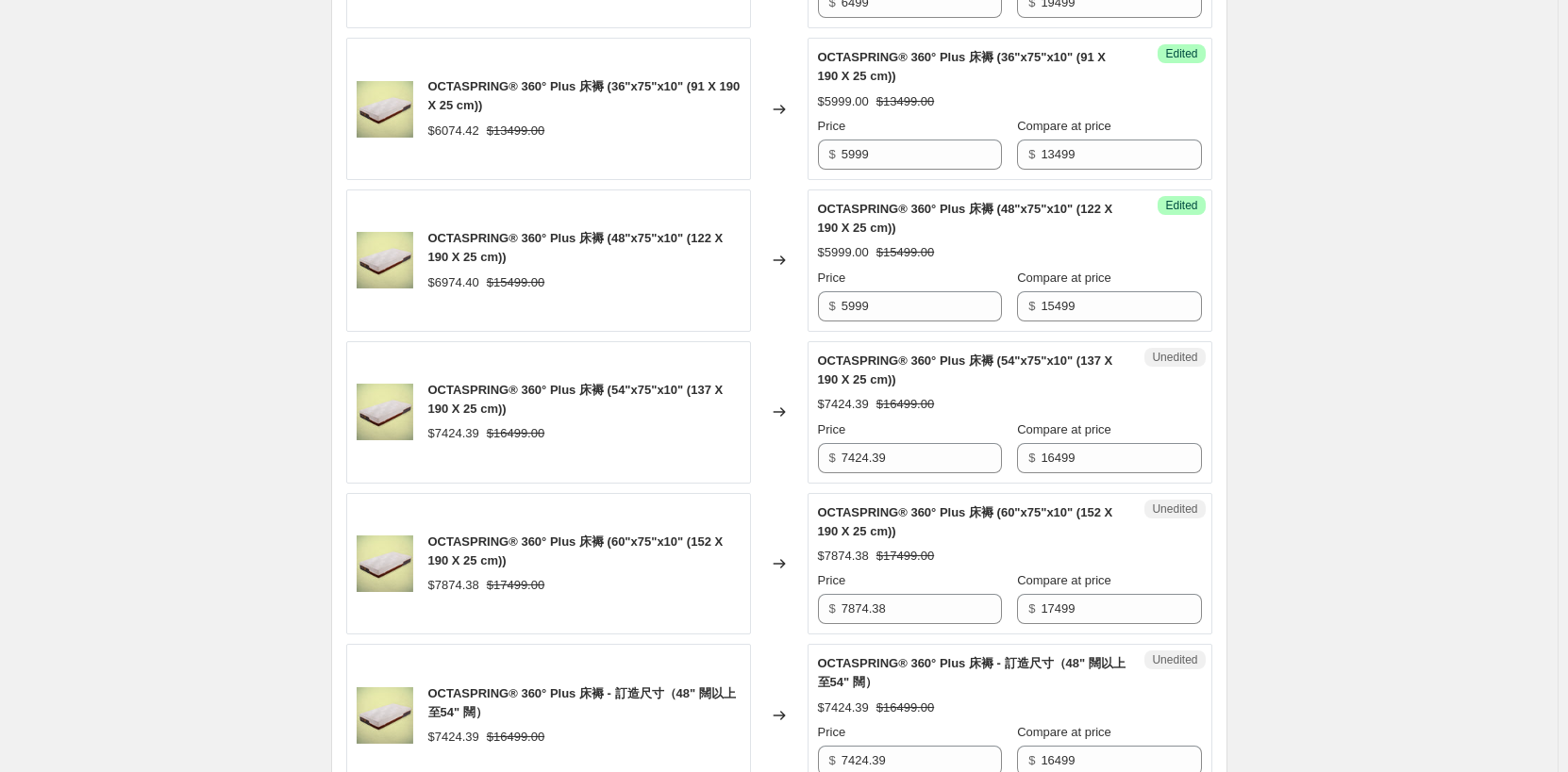
scroll to position [1415, 0]
drag, startPoint x: 932, startPoint y: 456, endPoint x: 826, endPoint y: 457, distance: 106.0
click at [826, 457] on div "$ 7424.39" at bounding box center [910, 455] width 184 height 30
type input "5999"
click at [1258, 489] on div "Create new price [MEDICAL_DATA]. This page is ready Create new price [MEDICAL_D…" at bounding box center [779, 315] width 1558 height 3459
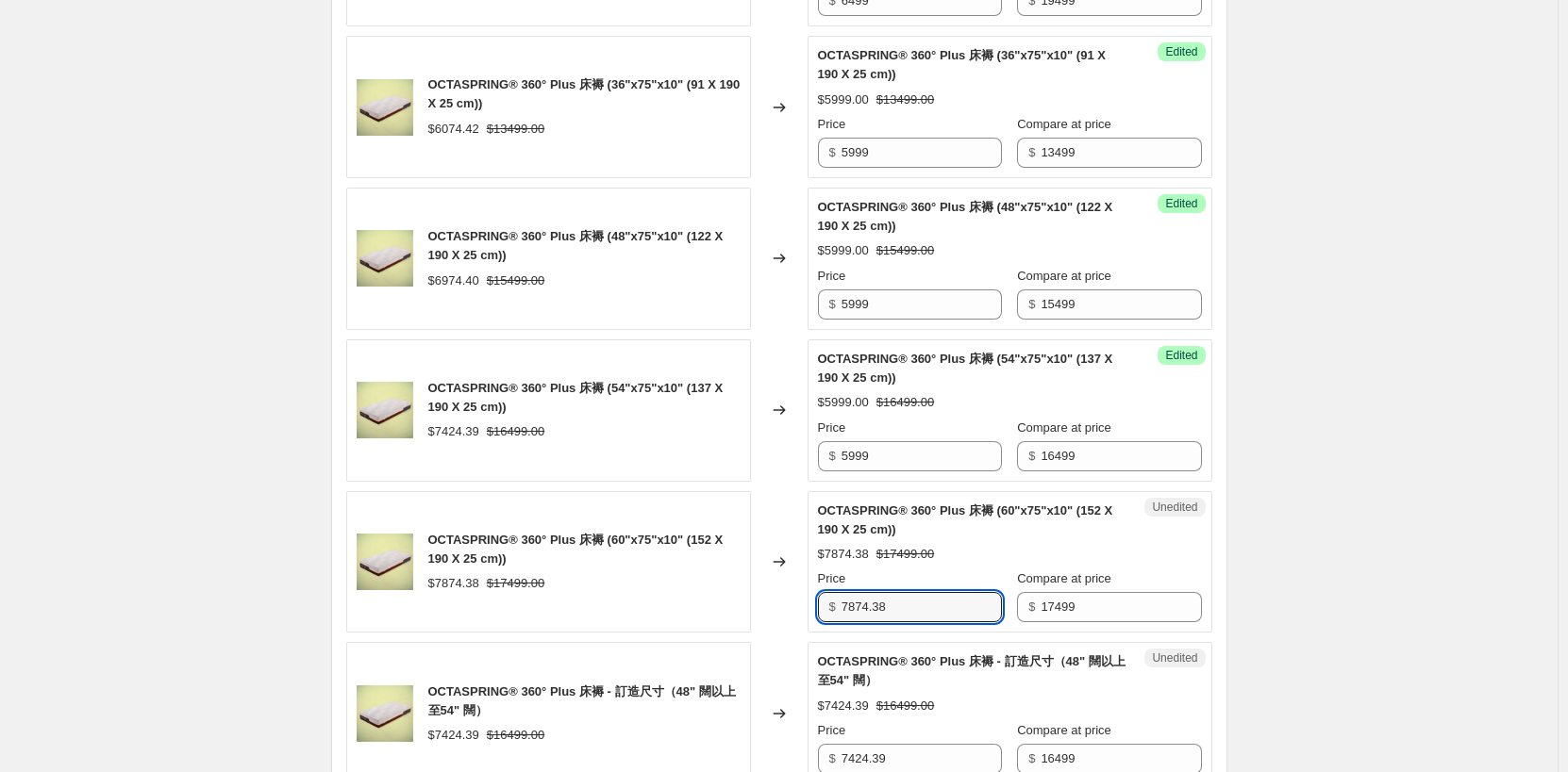
drag, startPoint x: 929, startPoint y: 603, endPoint x: 720, endPoint y: 599, distance: 209.0
click at [720, 599] on div "OCTASPRING® 360° Plus 床褥 (60"x75"x10" (152 X 190 X 25 cm)) $7874.38 $17499.00 C…" at bounding box center [779, 563] width 866 height 143
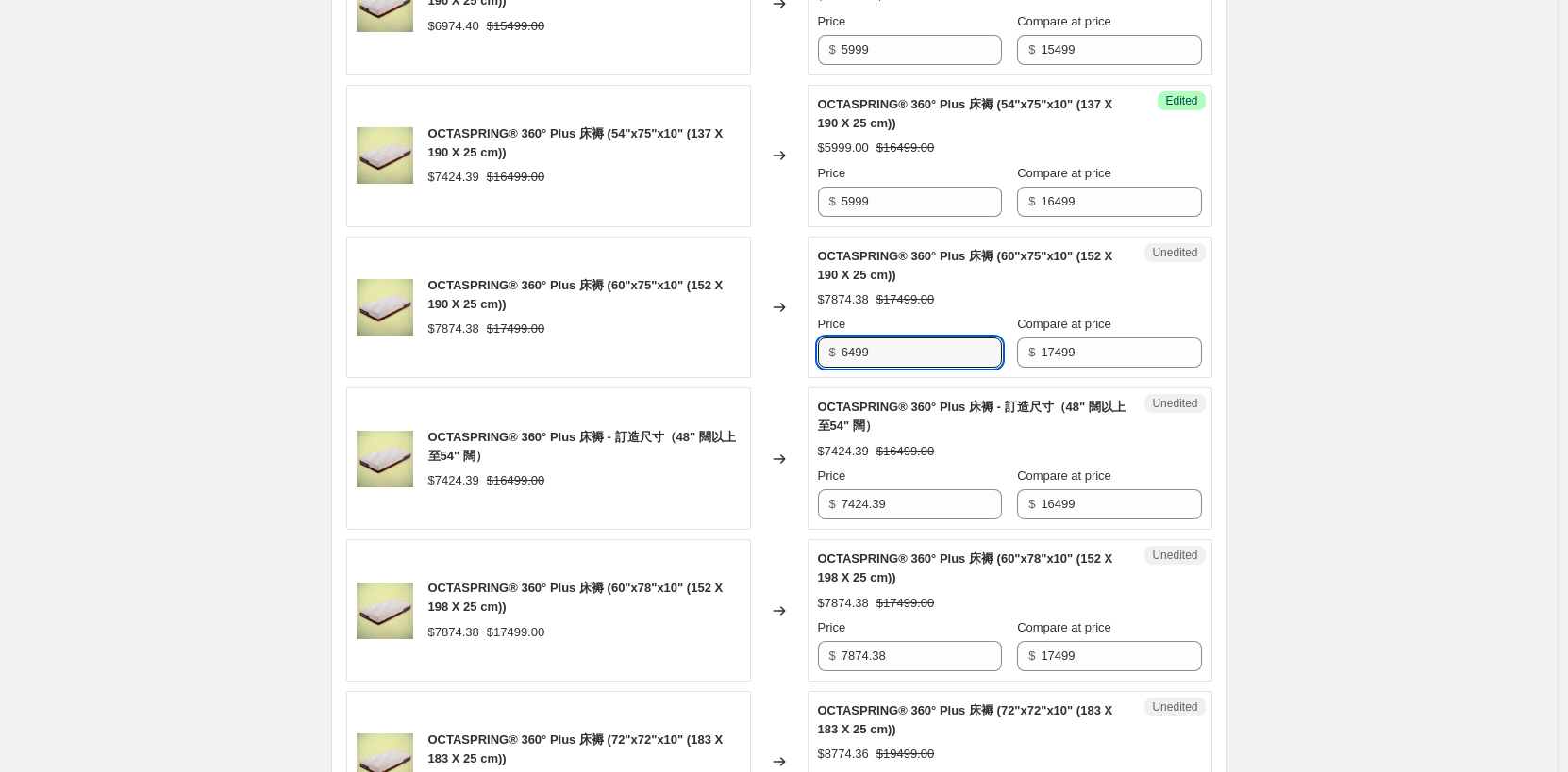
scroll to position [1697, 0]
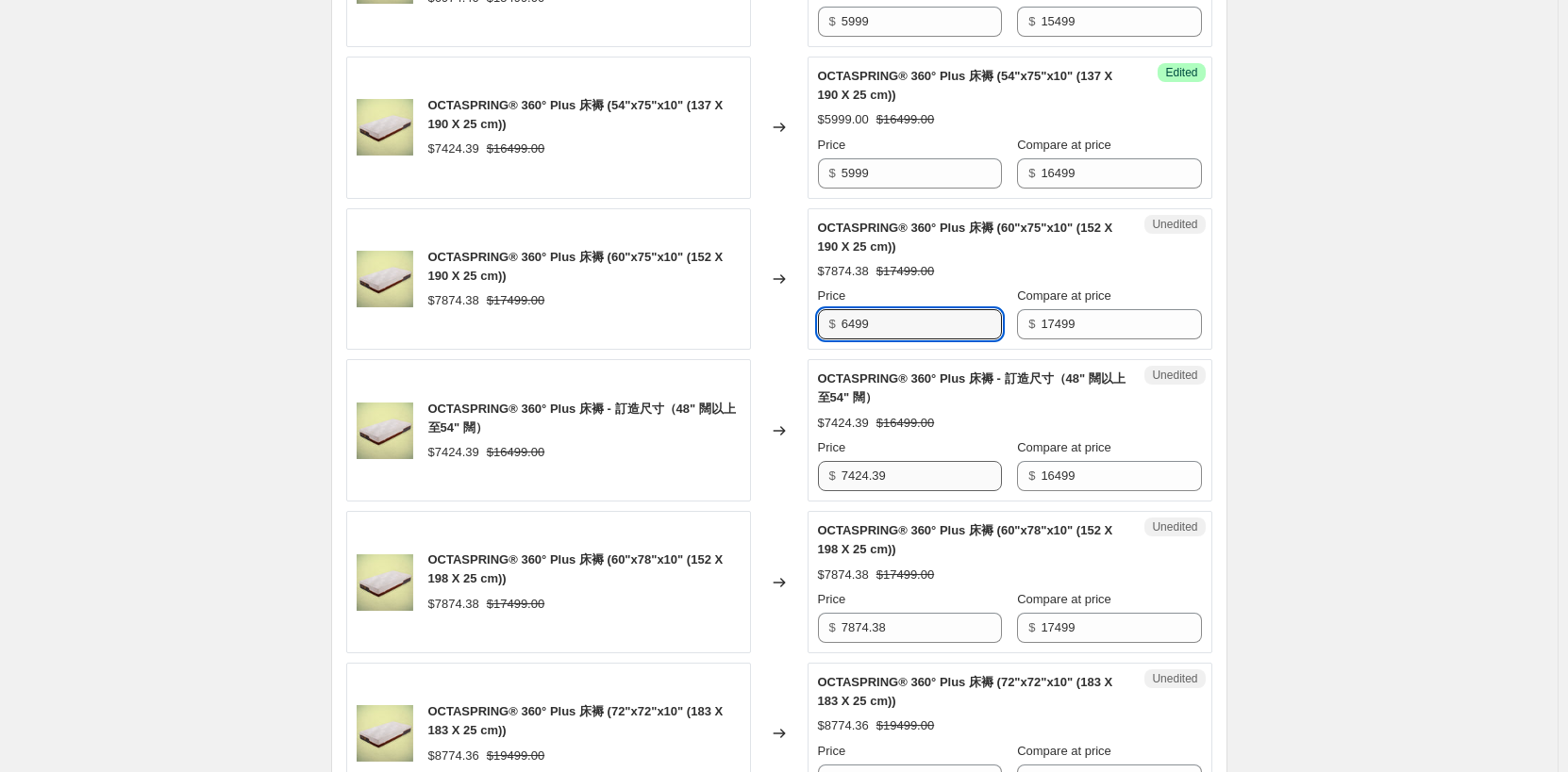
type input "6499"
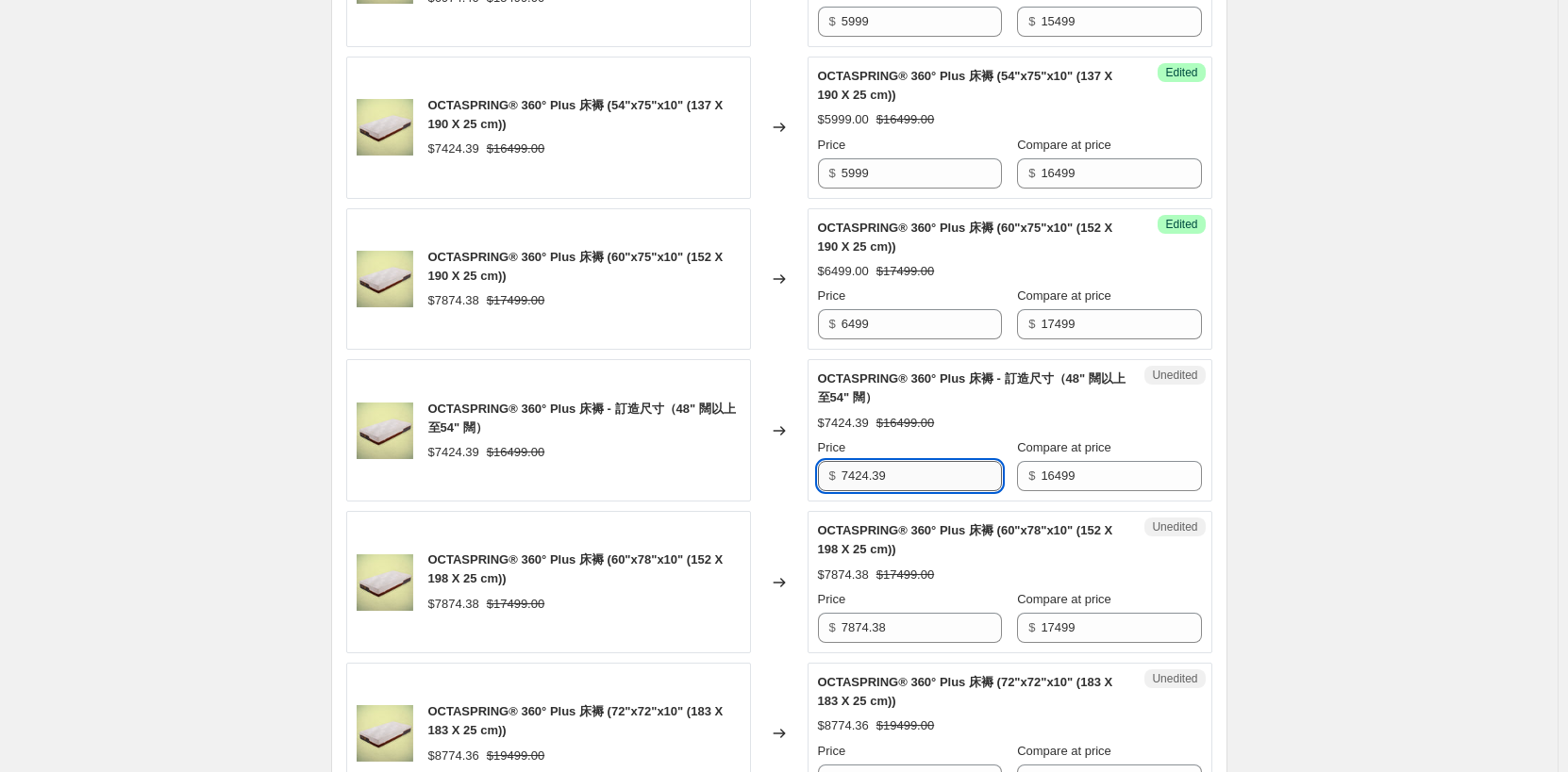
click at [926, 478] on input "7424.39" at bounding box center [922, 476] width 160 height 30
drag, startPoint x: 946, startPoint y: 487, endPoint x: 792, endPoint y: 483, distance: 154.1
click at [792, 483] on div "OCTASPRING® 360° Plus 床褥 - 訂造尺寸（48" 闊以上至54" 闊） $7424.39 $16499.00 Changed to Un…" at bounding box center [779, 430] width 866 height 143
type input "5999"
click at [910, 626] on input "7874.38" at bounding box center [922, 627] width 160 height 30
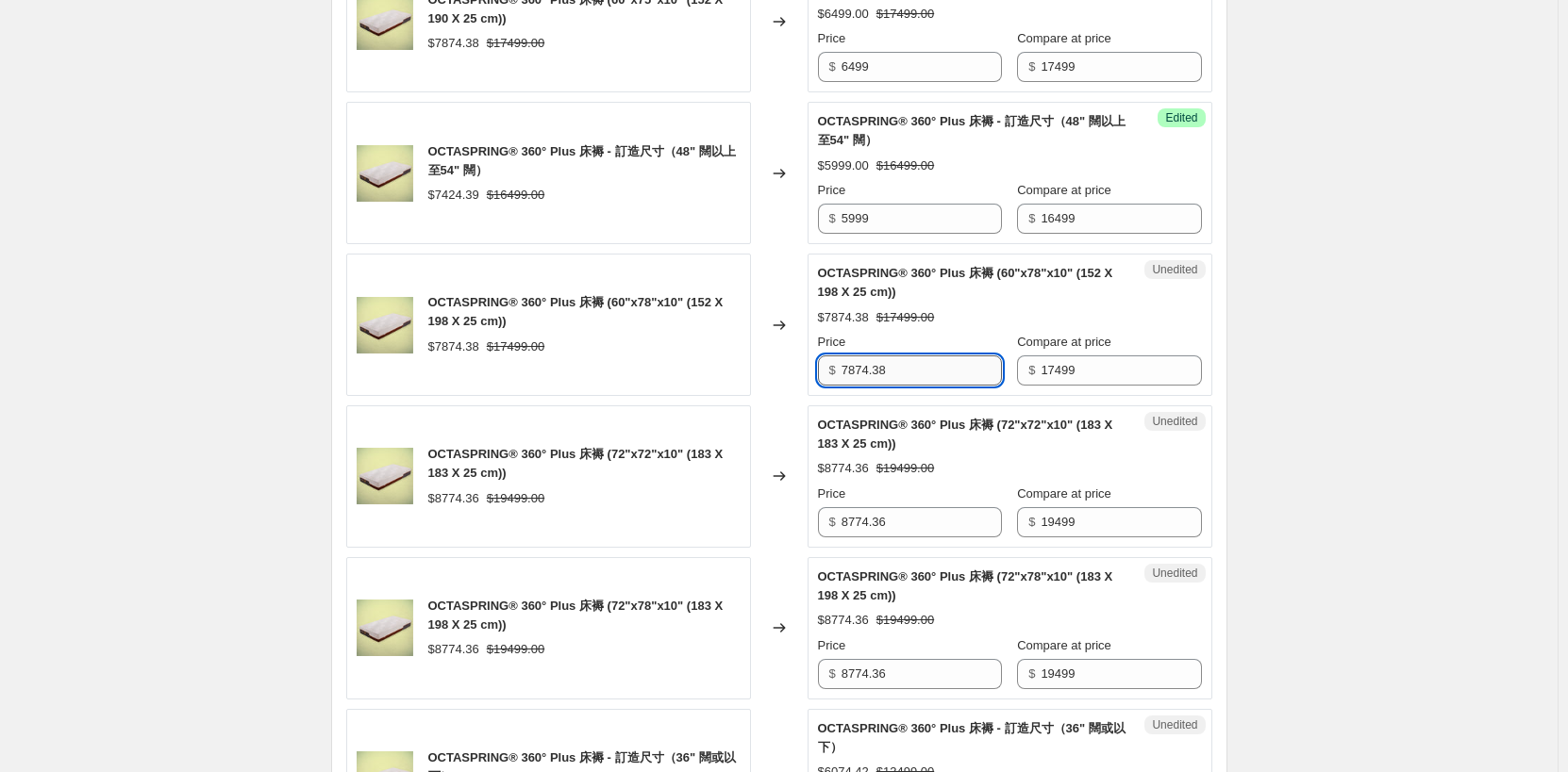
scroll to position [1980, 0]
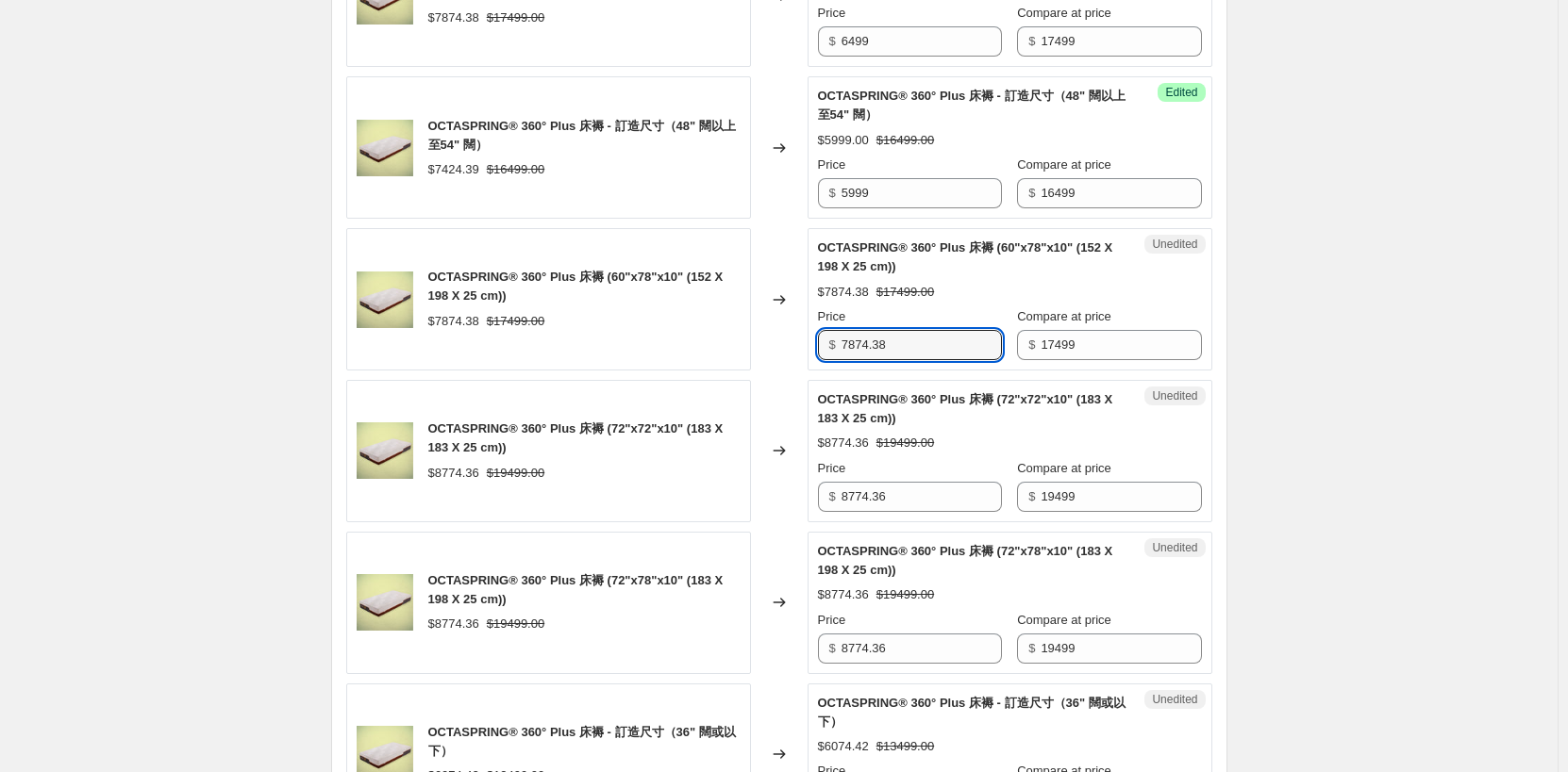
drag, startPoint x: 911, startPoint y: 340, endPoint x: 784, endPoint y: 337, distance: 127.0
click at [784, 337] on div "OCTASPRING® 360° Plus 床褥 (60"x78"x10" (152 X 198 X 25 cm)) $7874.38 $17499.00 C…" at bounding box center [779, 300] width 866 height 143
type input "6499"
click at [898, 502] on input "8774.36" at bounding box center [922, 496] width 160 height 30
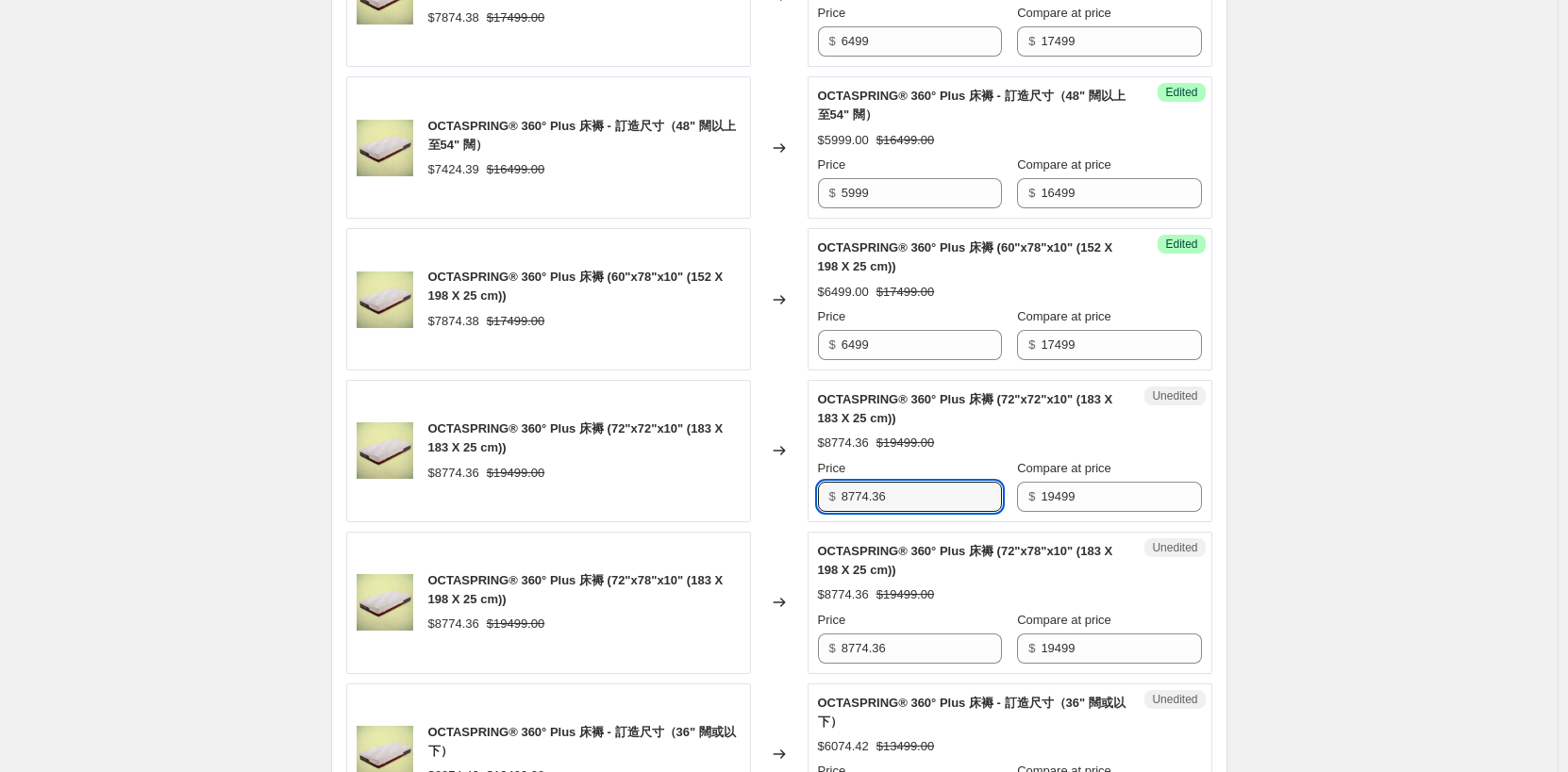
drag, startPoint x: 941, startPoint y: 499, endPoint x: 837, endPoint y: 489, distance: 104.5
click at [837, 489] on div "$ 8774.36" at bounding box center [910, 496] width 184 height 30
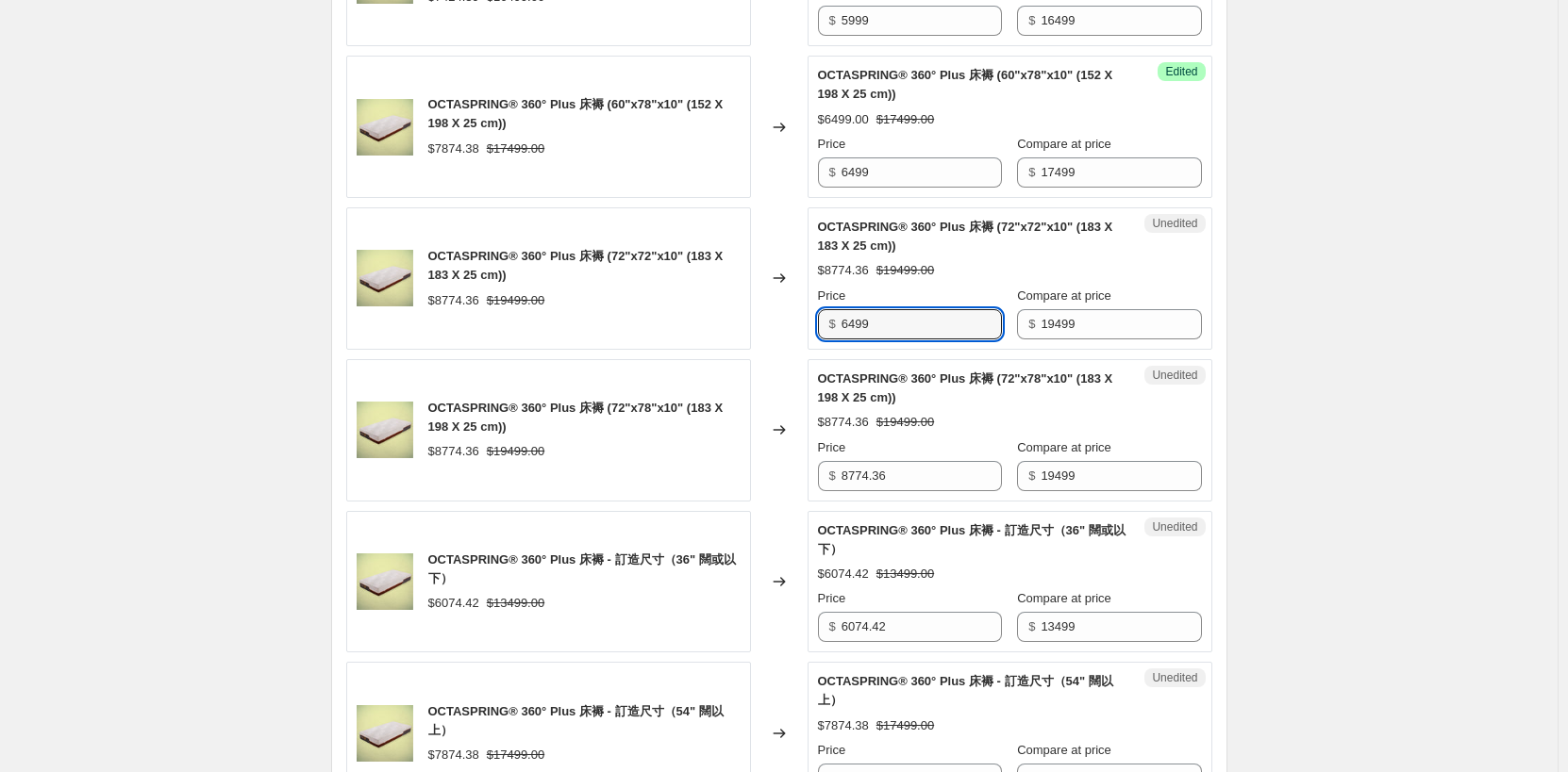
scroll to position [2169, 0]
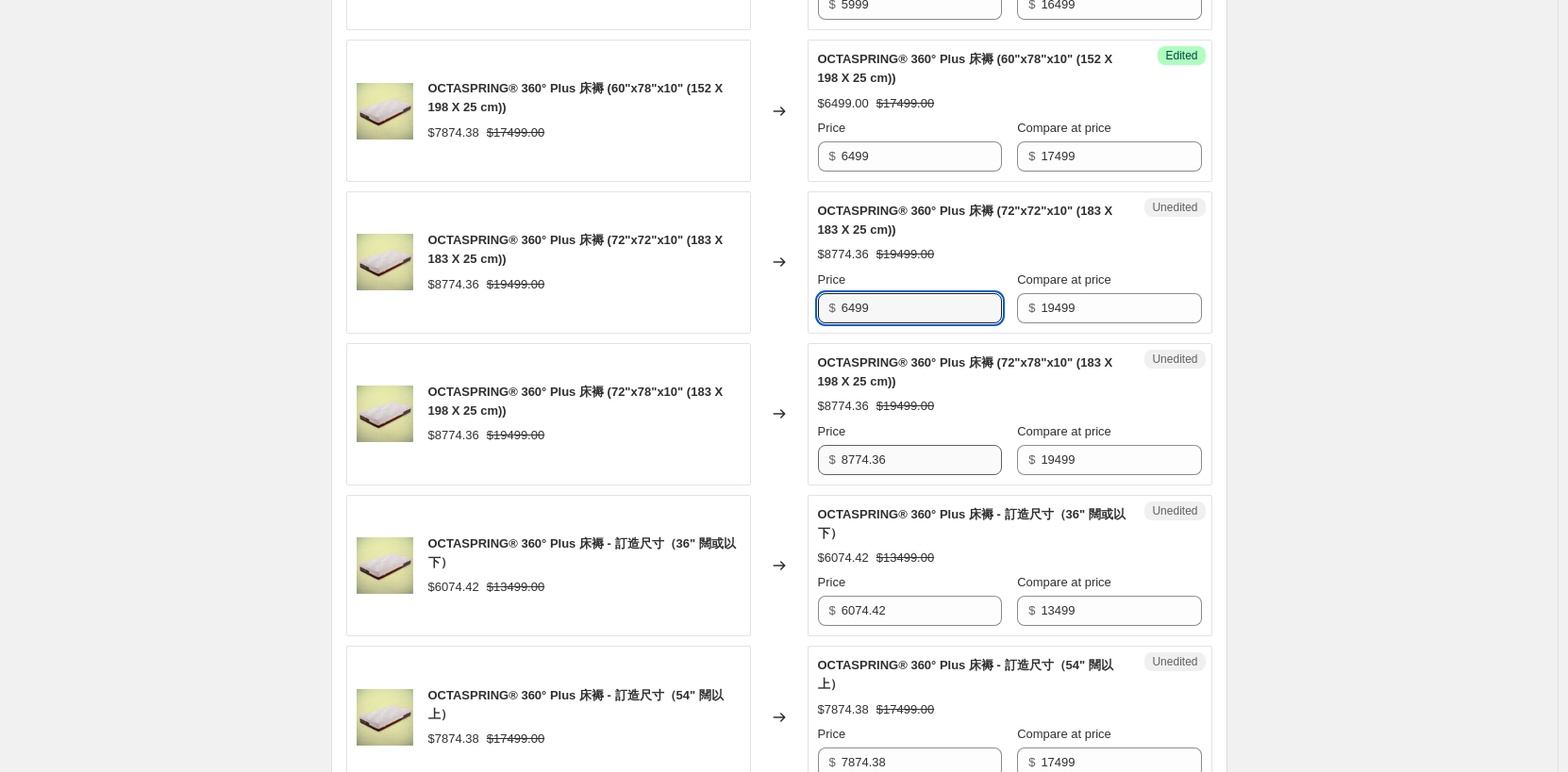
type input "6499"
click at [915, 460] on input "8774.36" at bounding box center [922, 459] width 160 height 30
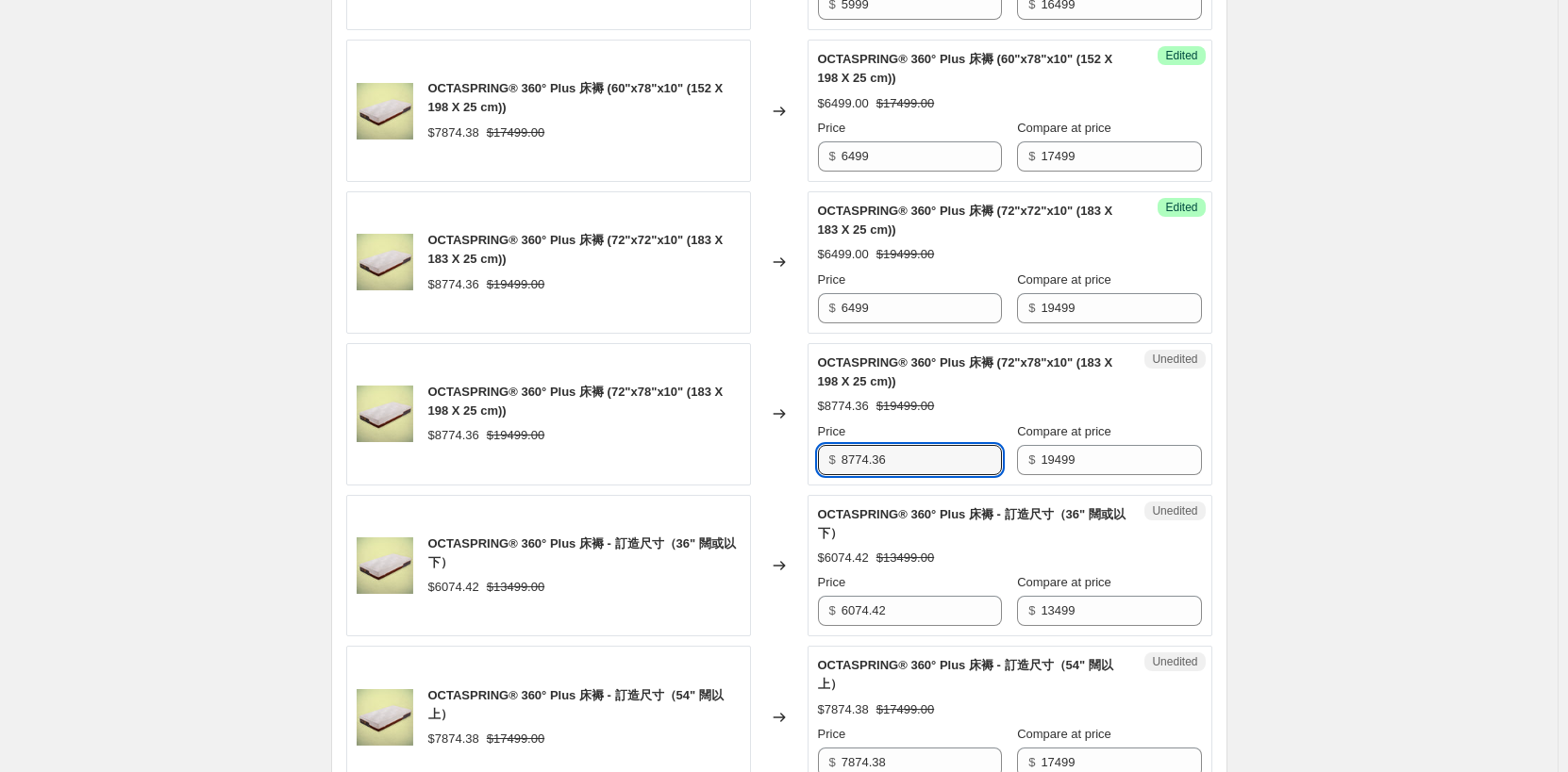
drag, startPoint x: 936, startPoint y: 458, endPoint x: 818, endPoint y: 451, distance: 118.2
click at [818, 451] on div "Unedited OCTASPRING® 360° Plus 床褥 (72"x78"x10" (183 X 198 X 25 cm)) $8774.36 $1…" at bounding box center [1010, 415] width 405 height 143
type input "6499"
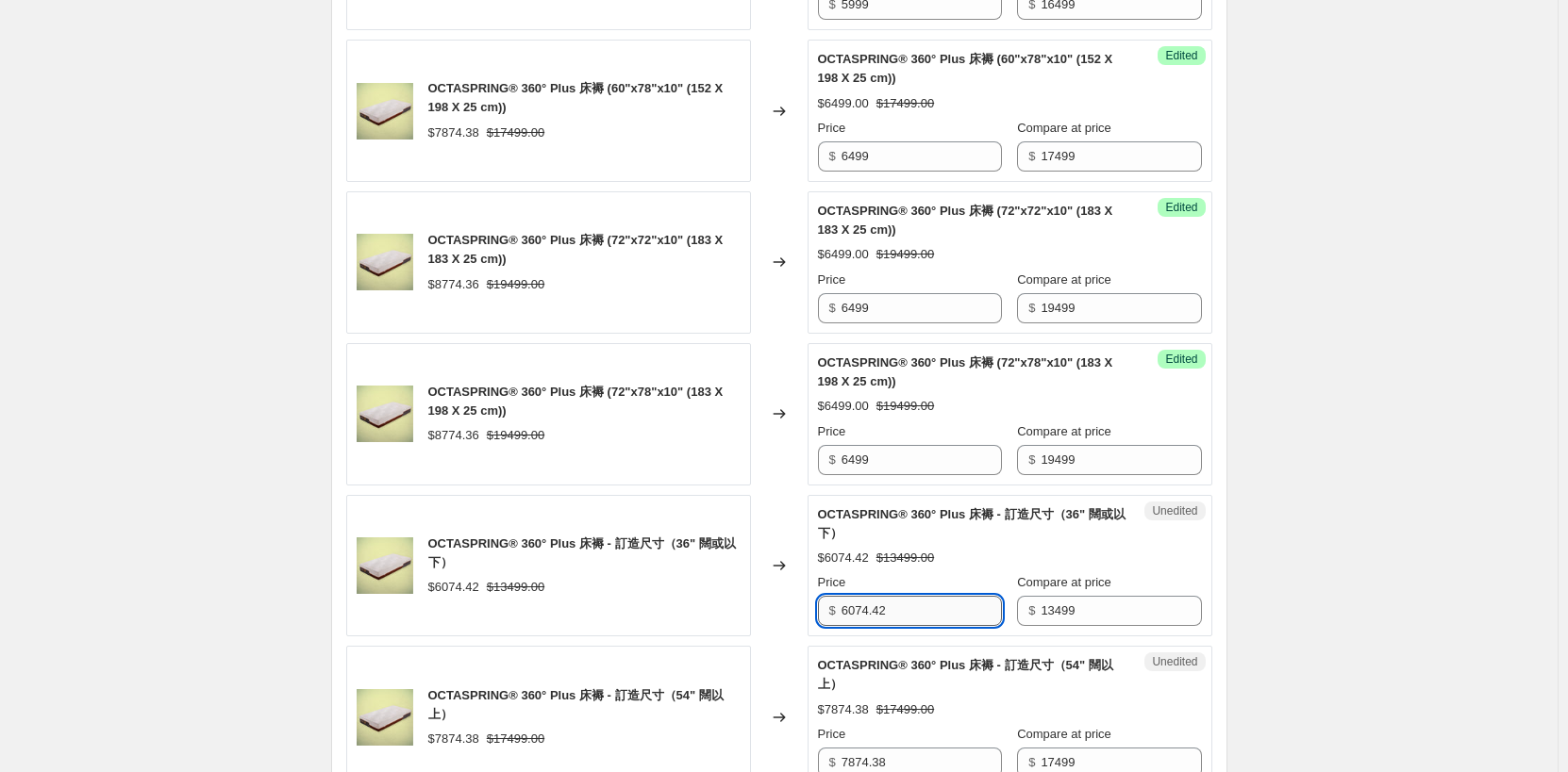
click at [931, 608] on input "6074.42" at bounding box center [922, 611] width 160 height 30
drag, startPoint x: 915, startPoint y: 609, endPoint x: 792, endPoint y: 593, distance: 124.0
click at [792, 593] on div "OCTASPRING® 360° Plus 床褥 - 訂造尺寸（36" 闊或以下） $6074.42 $13499.00 Changed to Unedite…" at bounding box center [779, 566] width 866 height 143
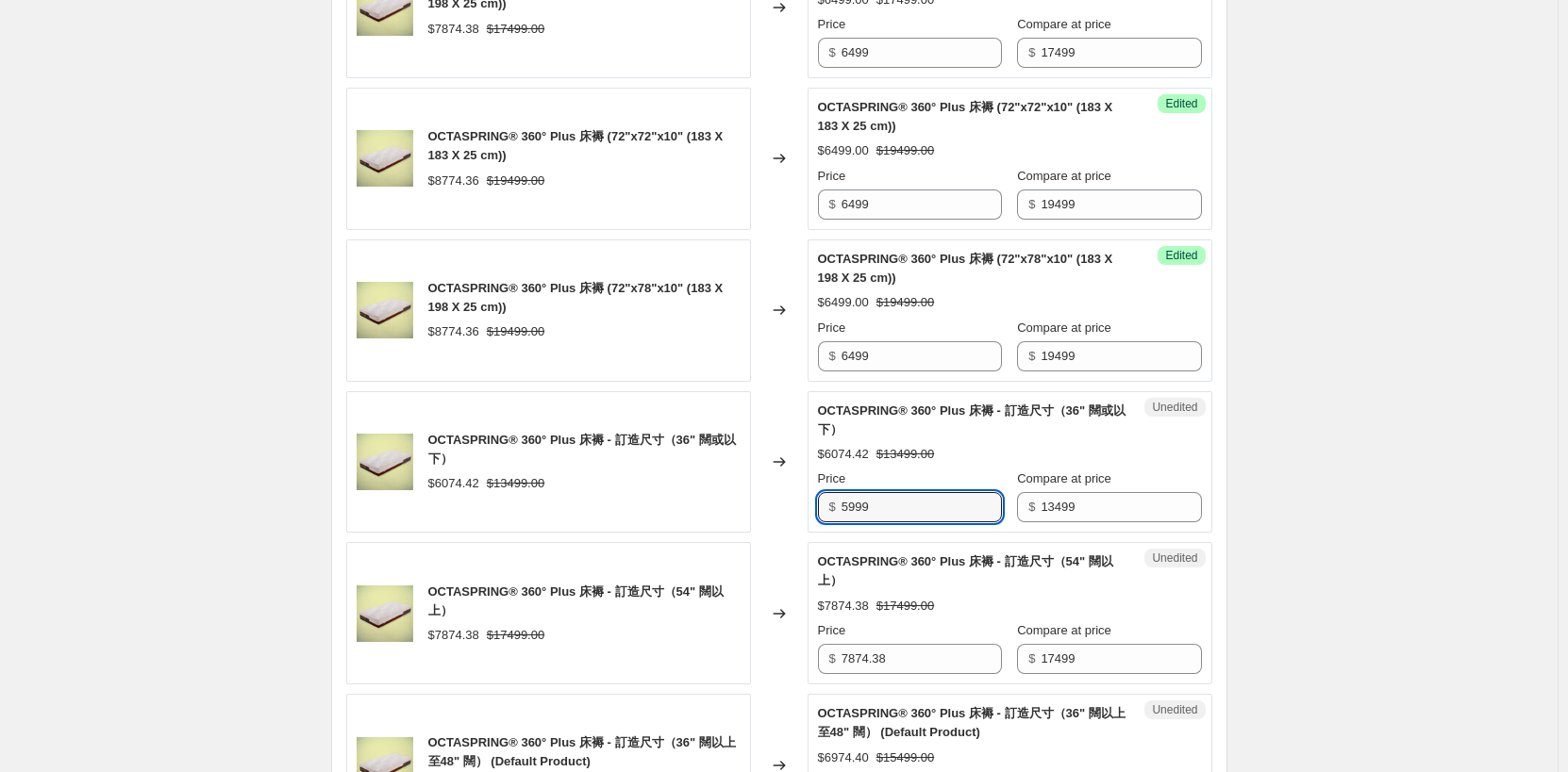
scroll to position [2357, 0]
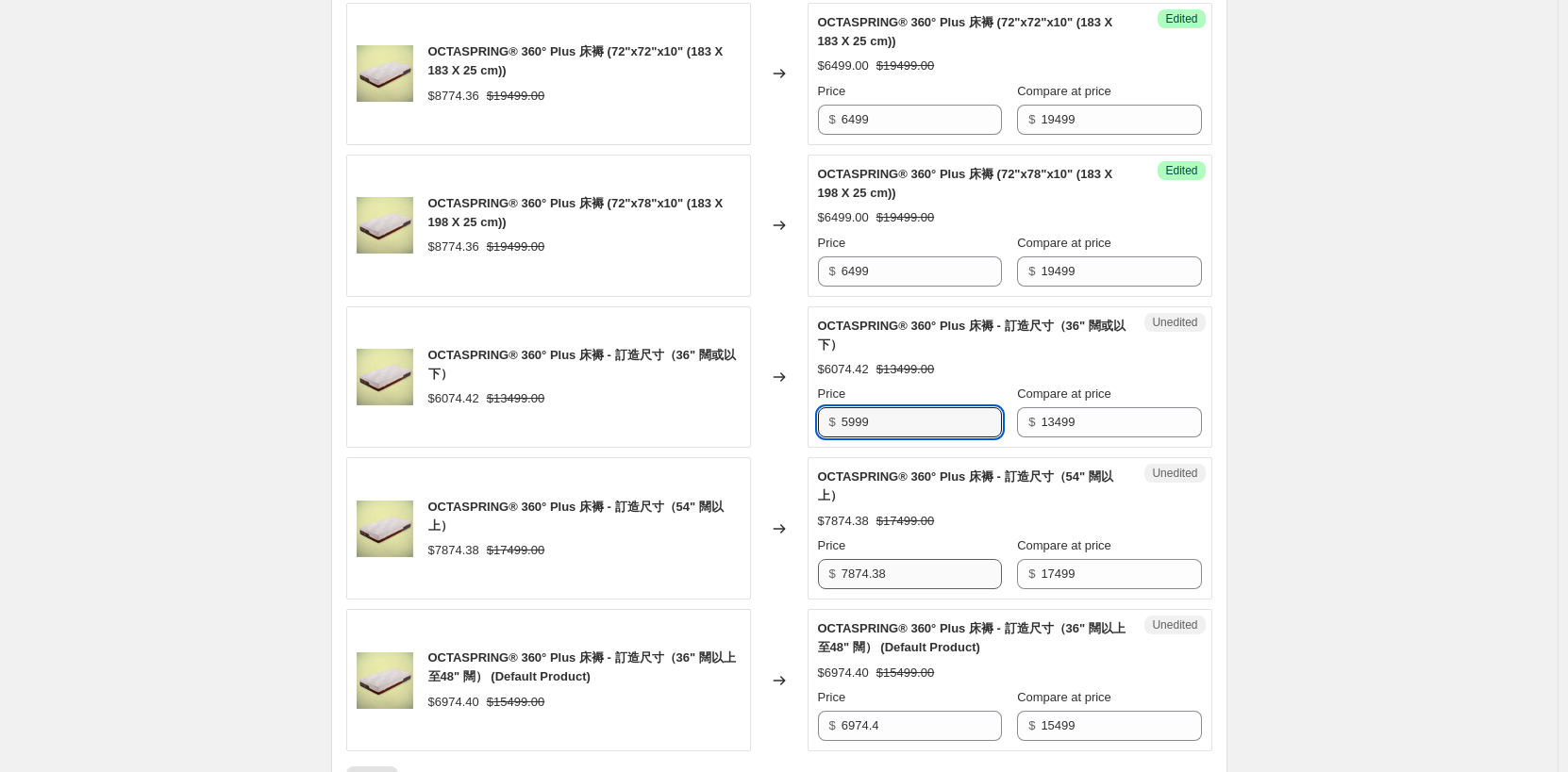
type input "5999"
click at [909, 578] on input "7874.38" at bounding box center [922, 574] width 160 height 30
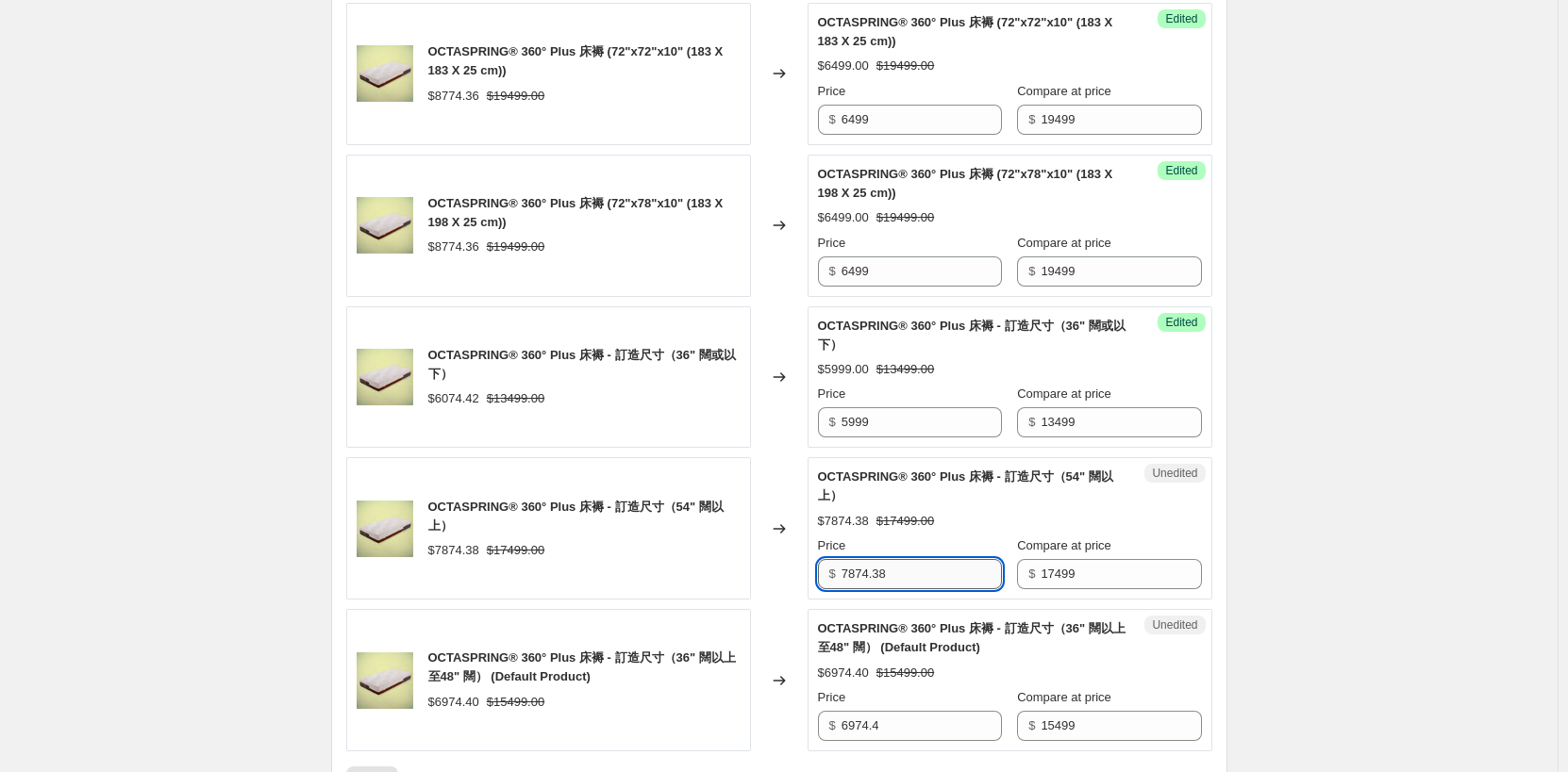
scroll to position [2452, 0]
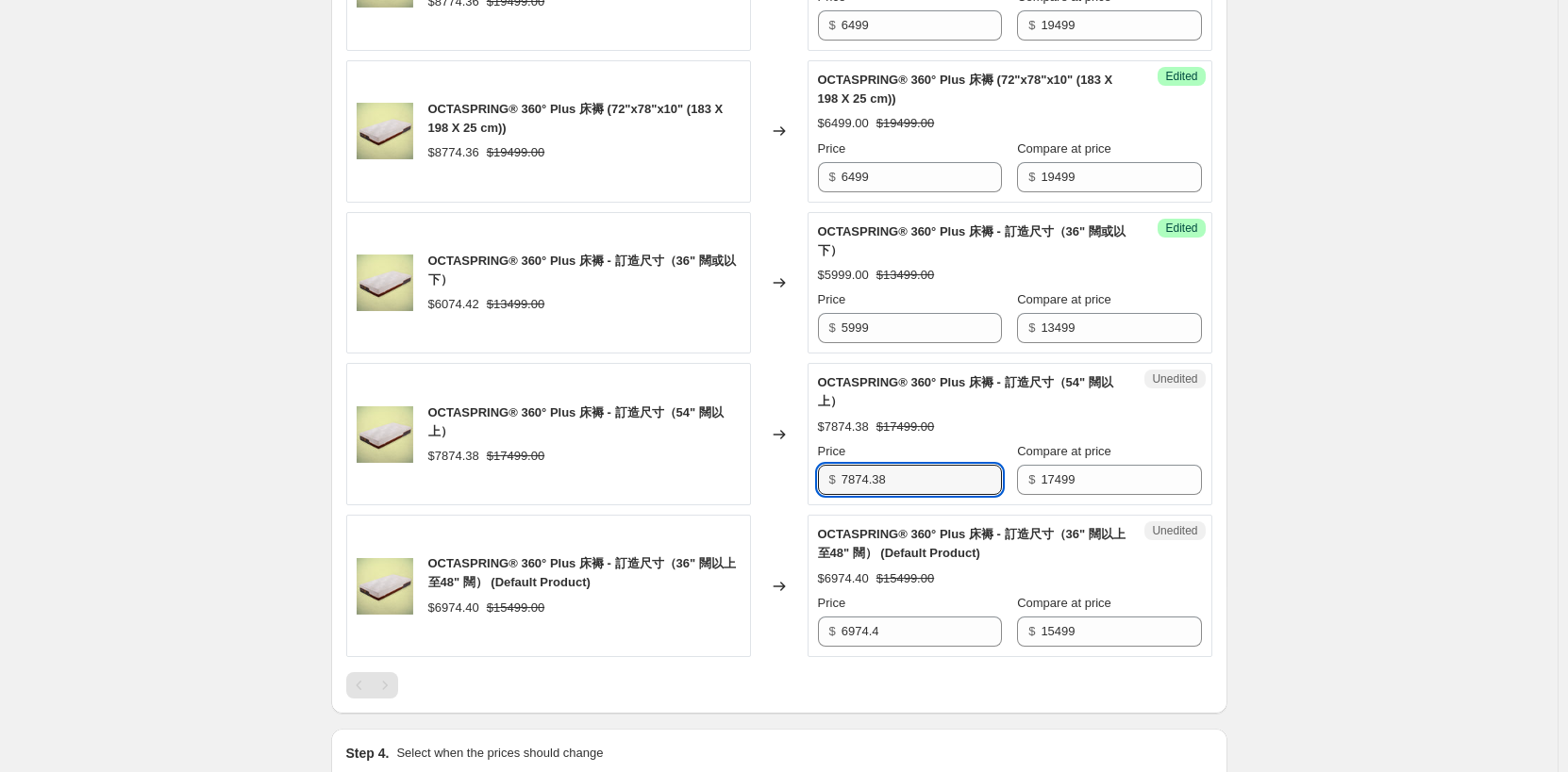
drag, startPoint x: 921, startPoint y: 480, endPoint x: 830, endPoint y: 475, distance: 91.1
click at [830, 475] on div "$ 7874.38" at bounding box center [910, 480] width 184 height 30
type input "6499"
click at [949, 637] on input "6974.4" at bounding box center [922, 631] width 160 height 30
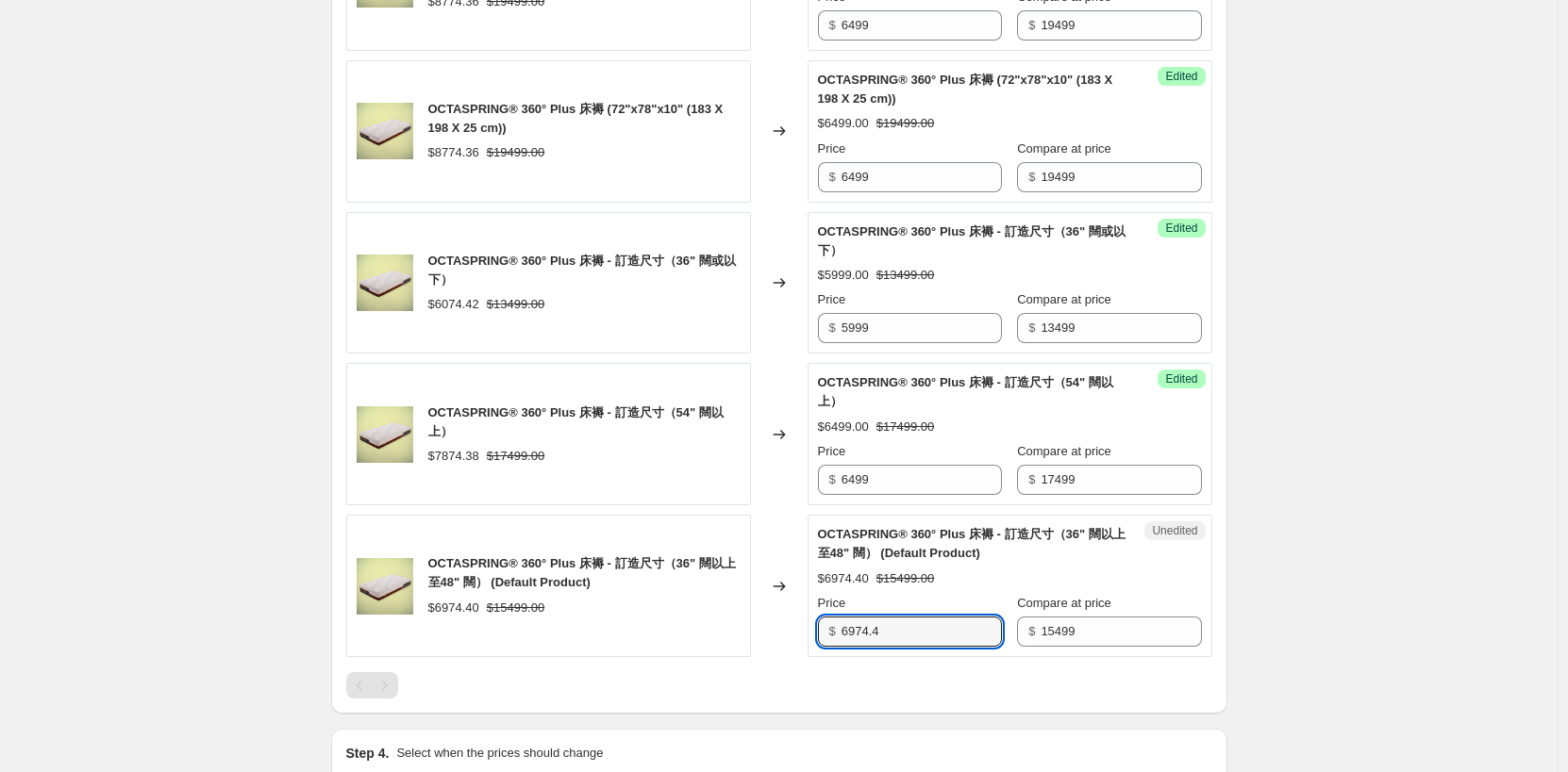
drag, startPoint x: 837, startPoint y: 621, endPoint x: 730, endPoint y: 614, distance: 107.2
click at [728, 614] on div "OCTASPRING® 360° Plus 床褥 - 訂造尺寸（36" 闊以上至48" 闊） (Default Product) $6974.40 $1549…" at bounding box center [779, 587] width 866 height 143
type input "5999"
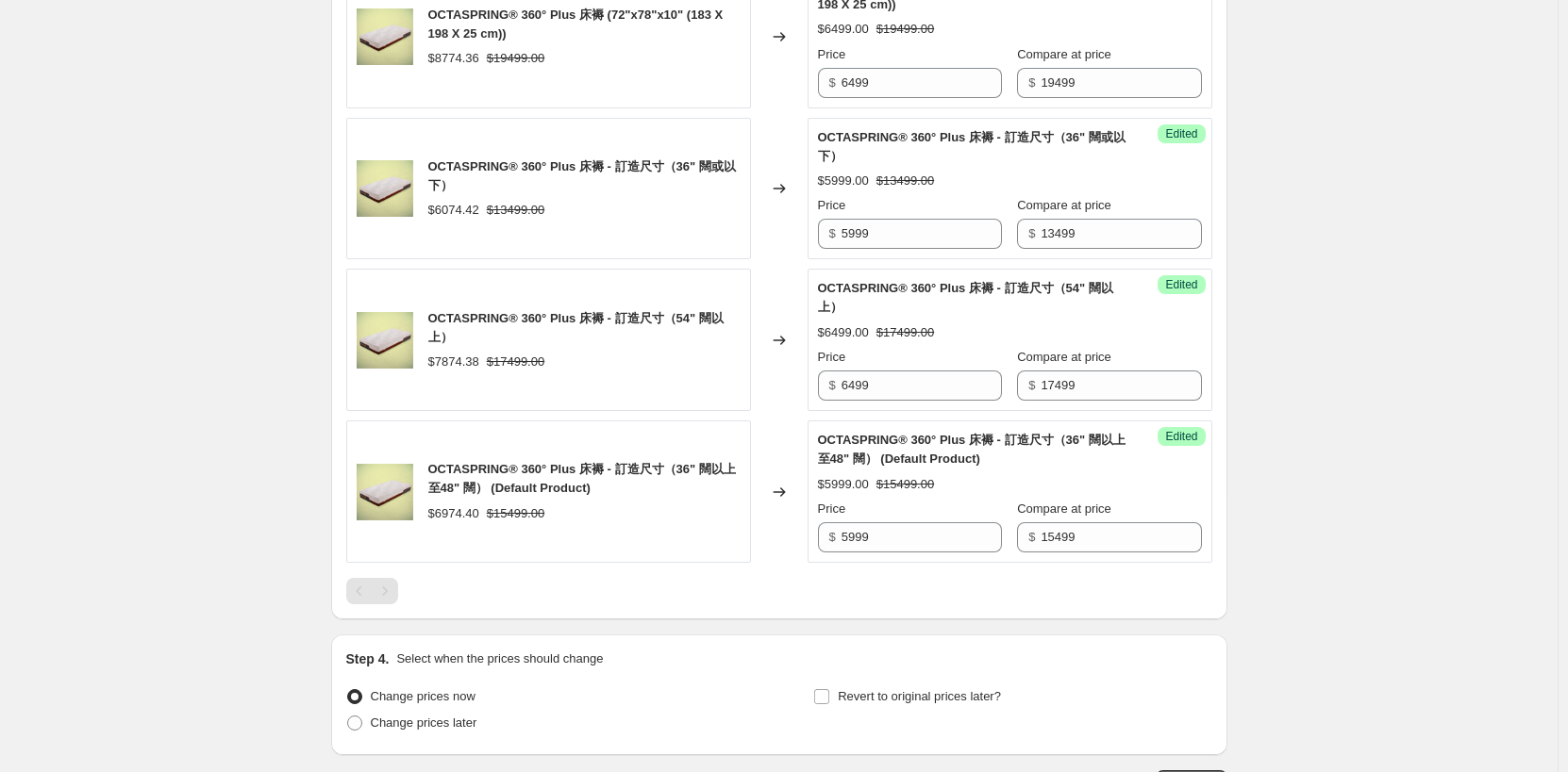
scroll to position [2640, 0]
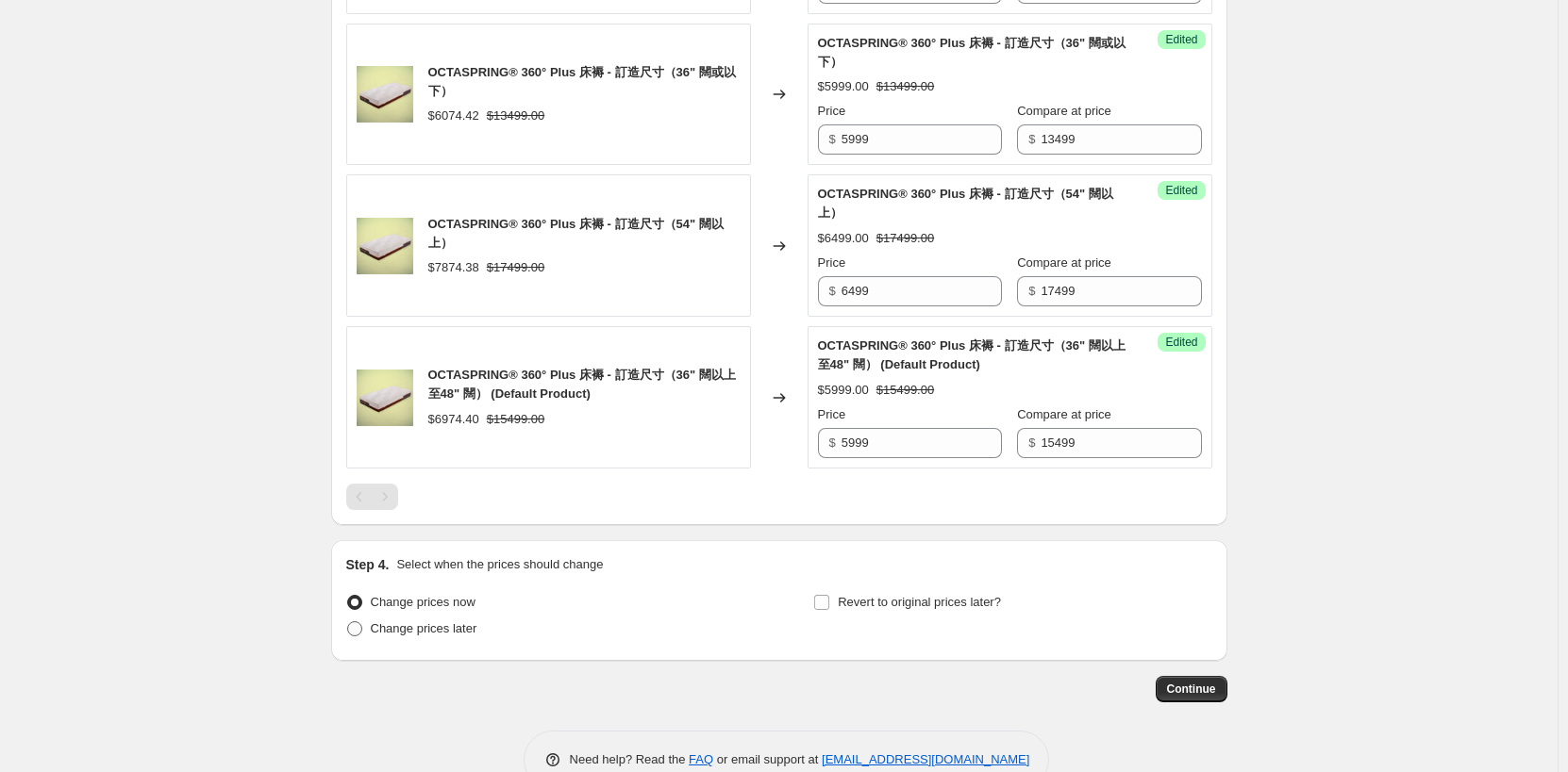
click at [455, 632] on span "Change prices later" at bounding box center [424, 628] width 106 height 14
click at [349, 622] on input "Change prices later" at bounding box center [348, 621] width 1 height 1
radio input "true"
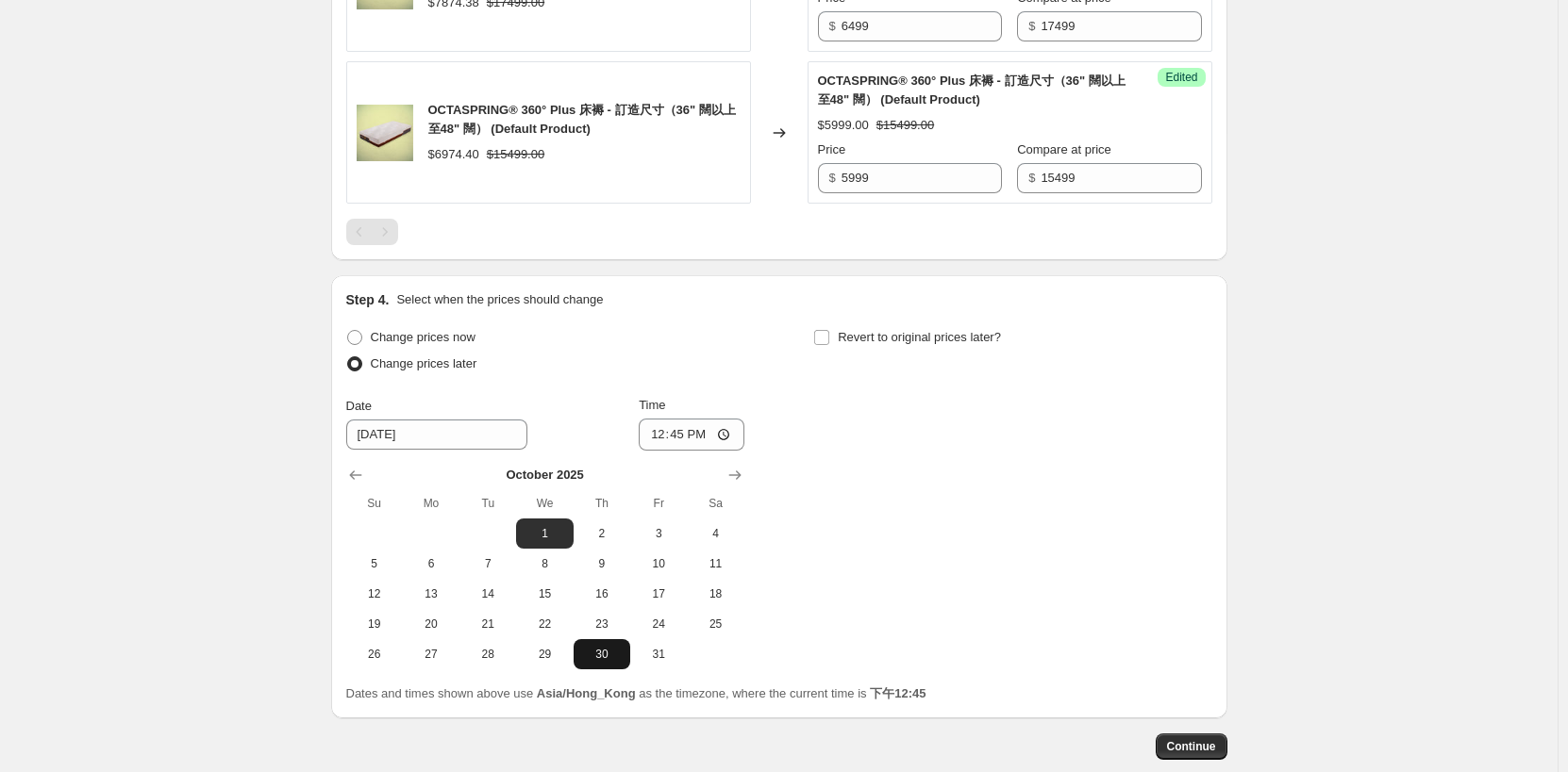
scroll to position [2924, 0]
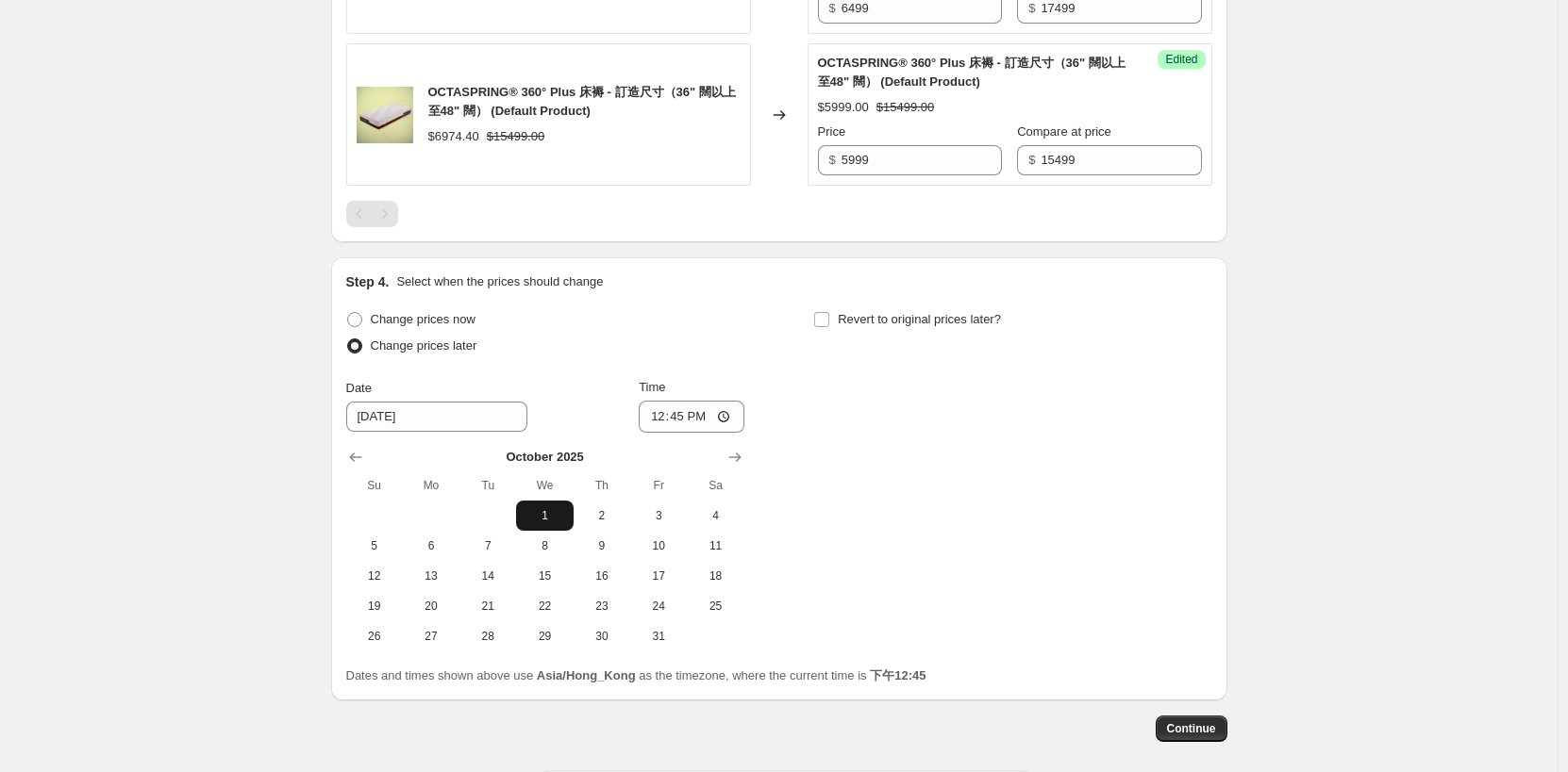
click at [561, 506] on button "1" at bounding box center [545, 515] width 57 height 30
click at [727, 417] on input "12:45" at bounding box center [691, 416] width 105 height 32
type input "00:00"
click at [1215, 725] on span "Continue" at bounding box center [1191, 730] width 49 height 15
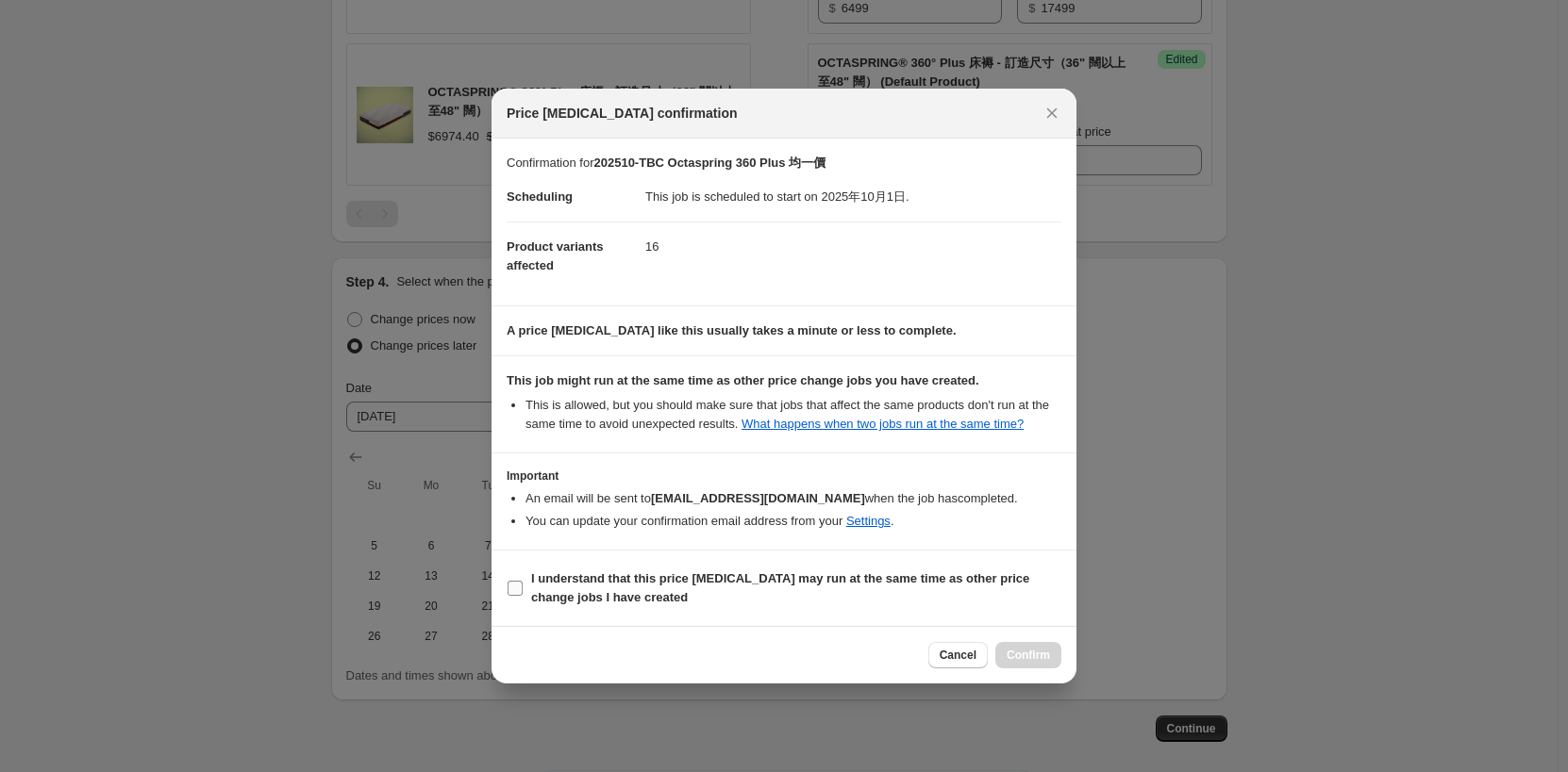
click at [676, 582] on b "I understand that this price [MEDICAL_DATA] may run at the same time as other p…" at bounding box center [780, 588] width 498 height 33
click at [522, 582] on input "I understand that this price [MEDICAL_DATA] may run at the same time as other p…" at bounding box center [516, 589] width 15 height 15
checkbox input "true"
click at [1048, 657] on span "Confirm" at bounding box center [1028, 655] width 43 height 15
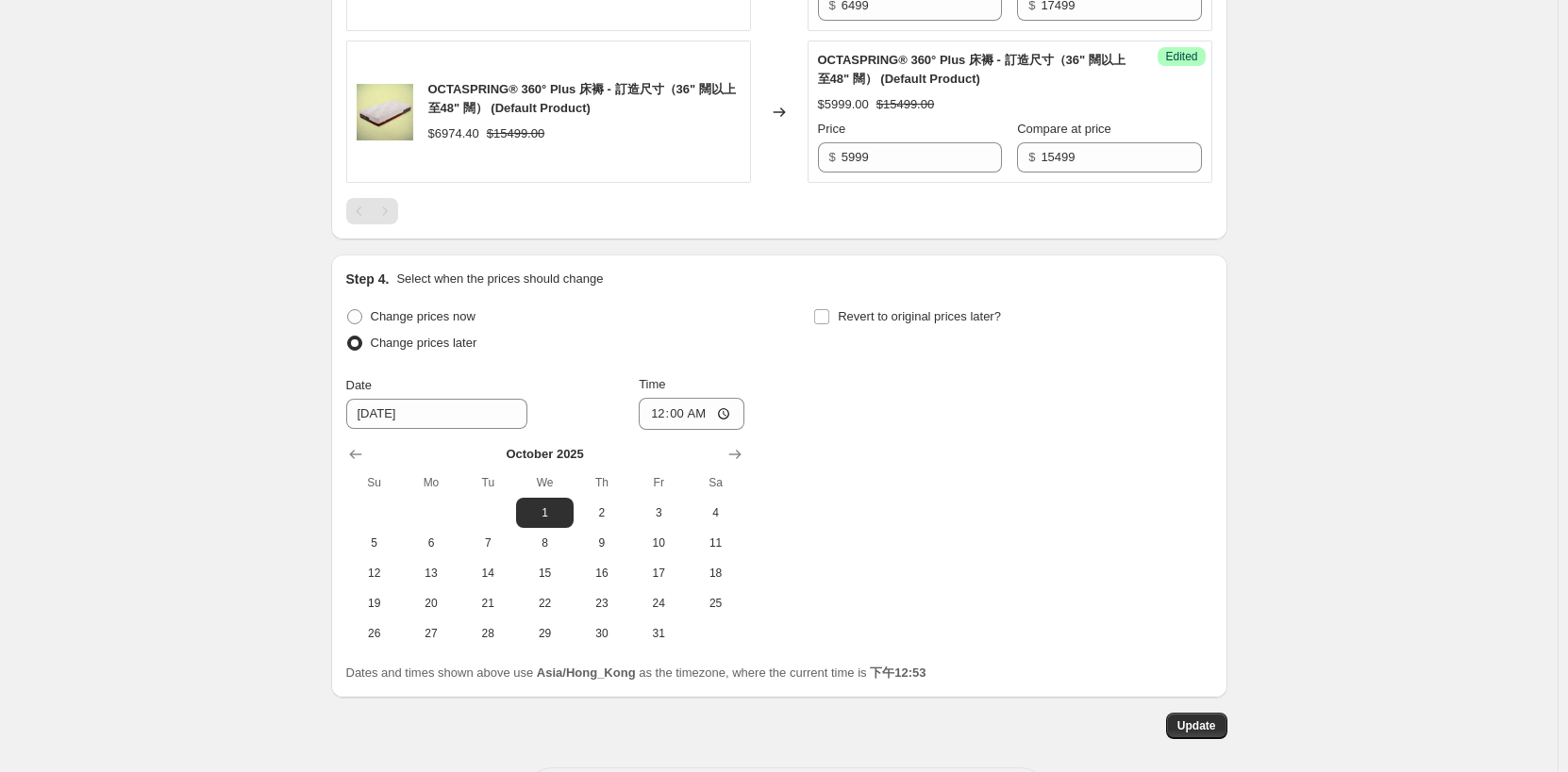
scroll to position [3124, 0]
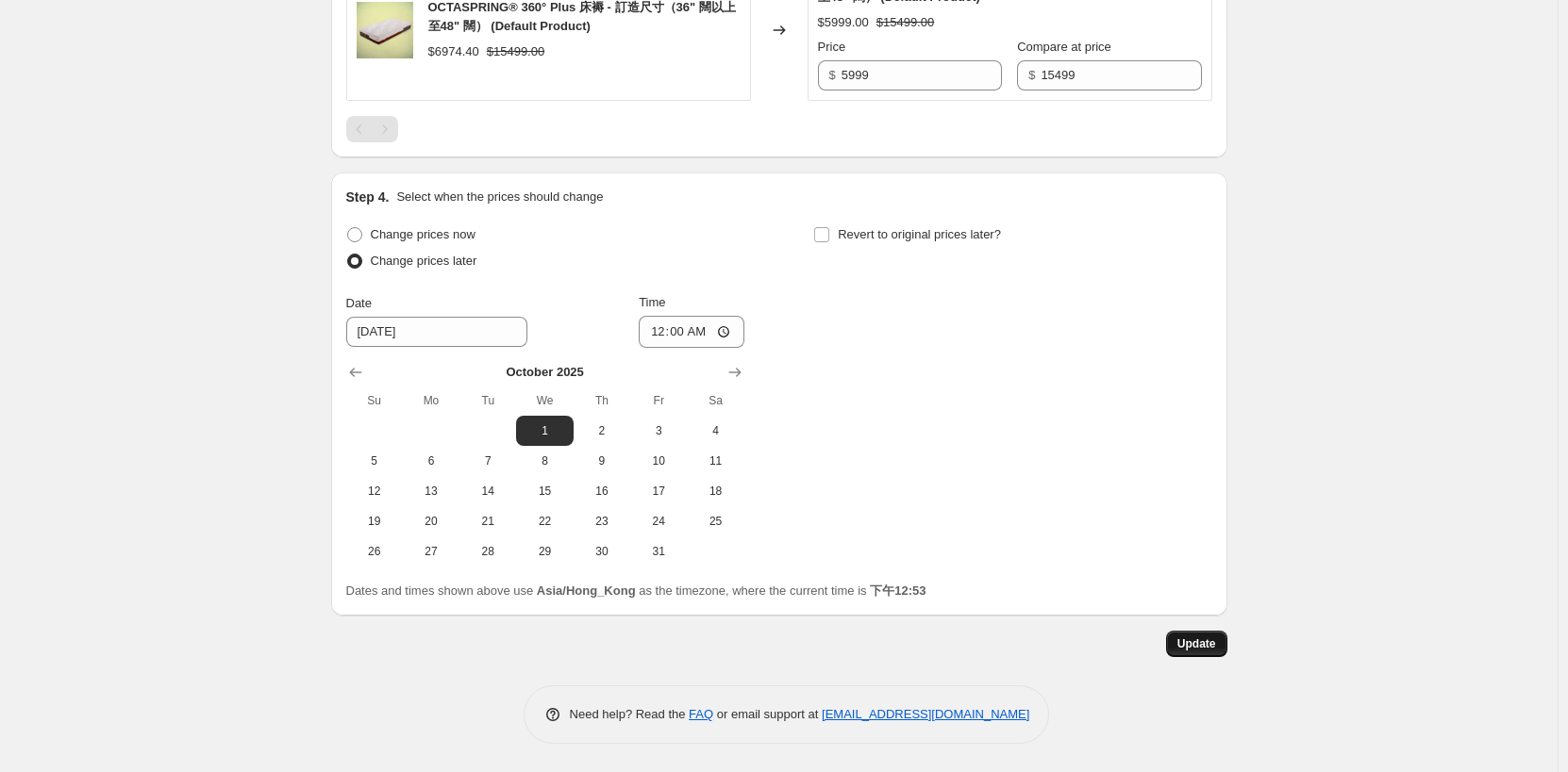
click at [1217, 648] on span "Update" at bounding box center [1197, 645] width 39 height 15
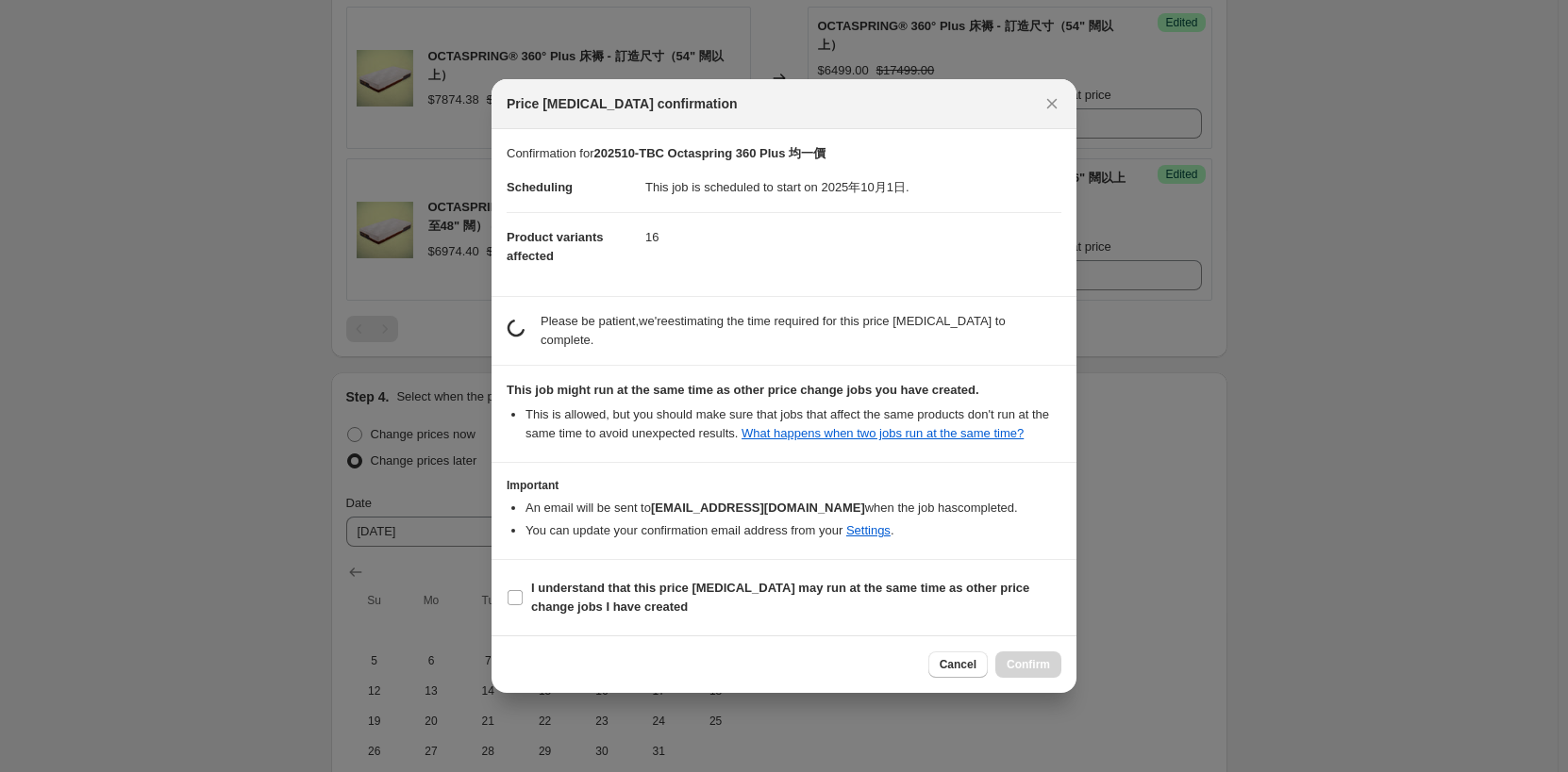
scroll to position [0, 0]
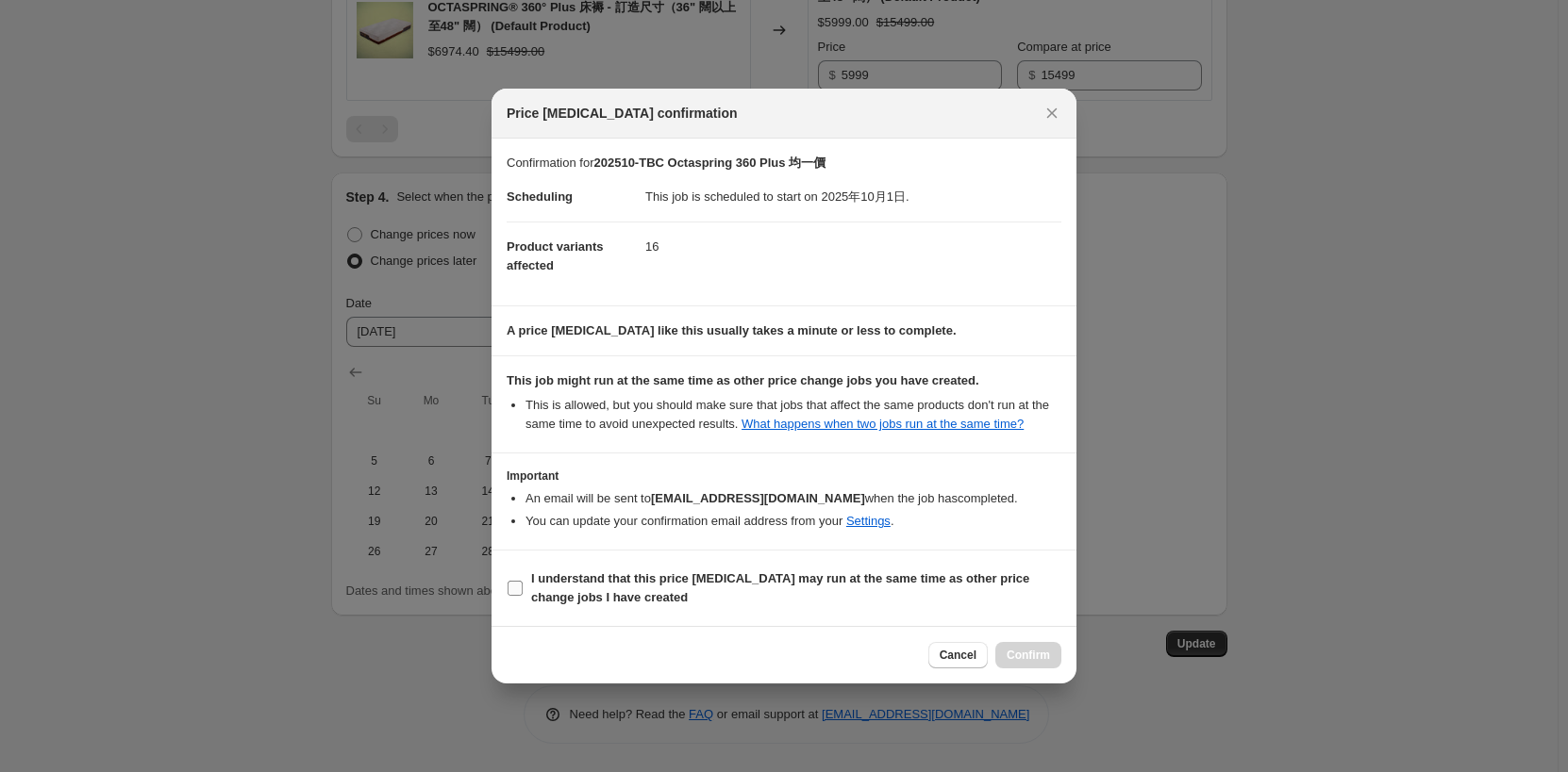
click at [669, 579] on b "I understand that this price [MEDICAL_DATA] may run at the same time as other p…" at bounding box center [780, 588] width 498 height 33
click at [522, 581] on input "I understand that this price [MEDICAL_DATA] may run at the same time as other p…" at bounding box center [516, 589] width 15 height 15
checkbox input "true"
click at [1030, 659] on span "Confirm" at bounding box center [1028, 655] width 43 height 15
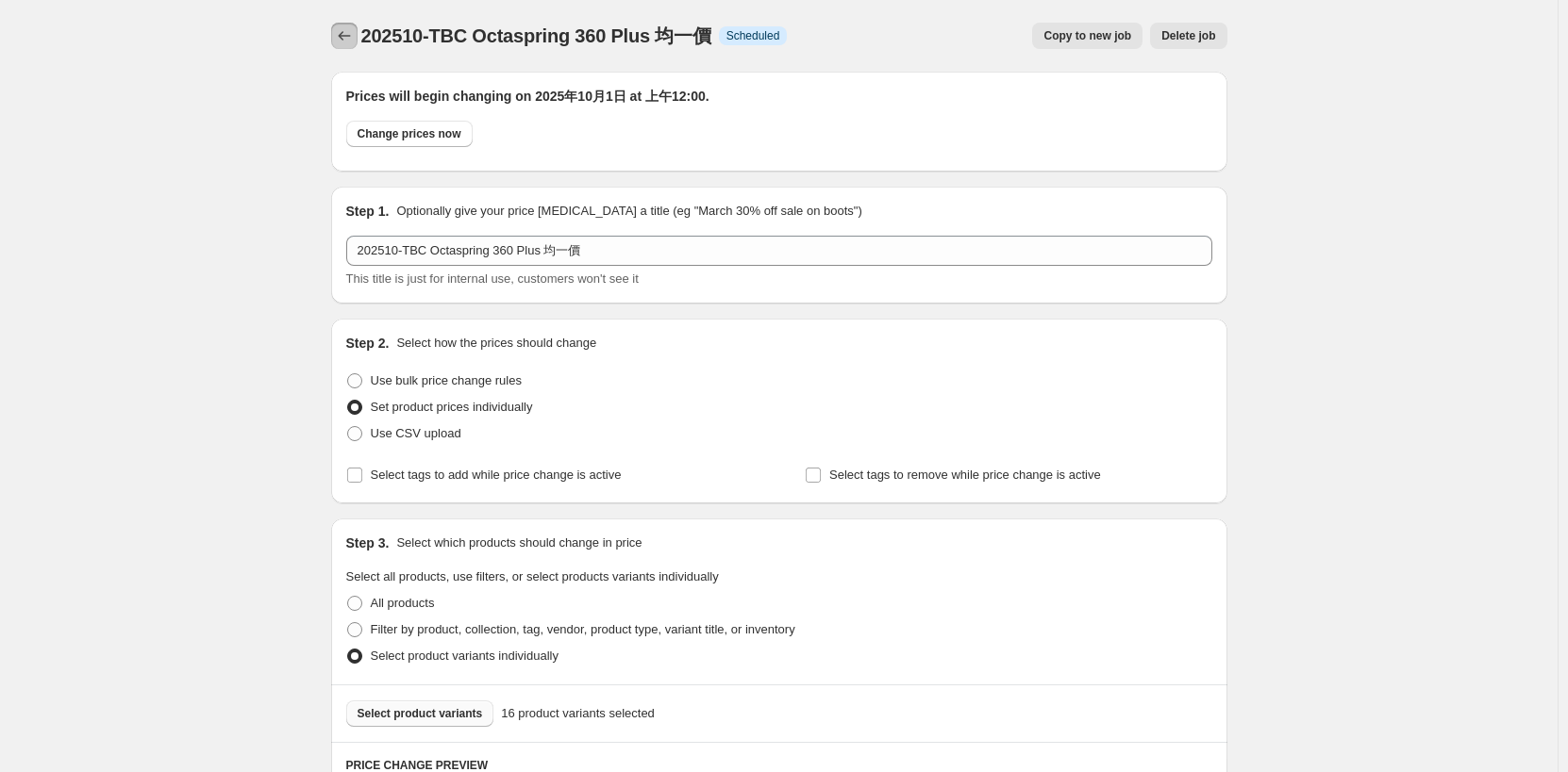
click at [344, 35] on icon "Price change jobs" at bounding box center [345, 36] width 19 height 19
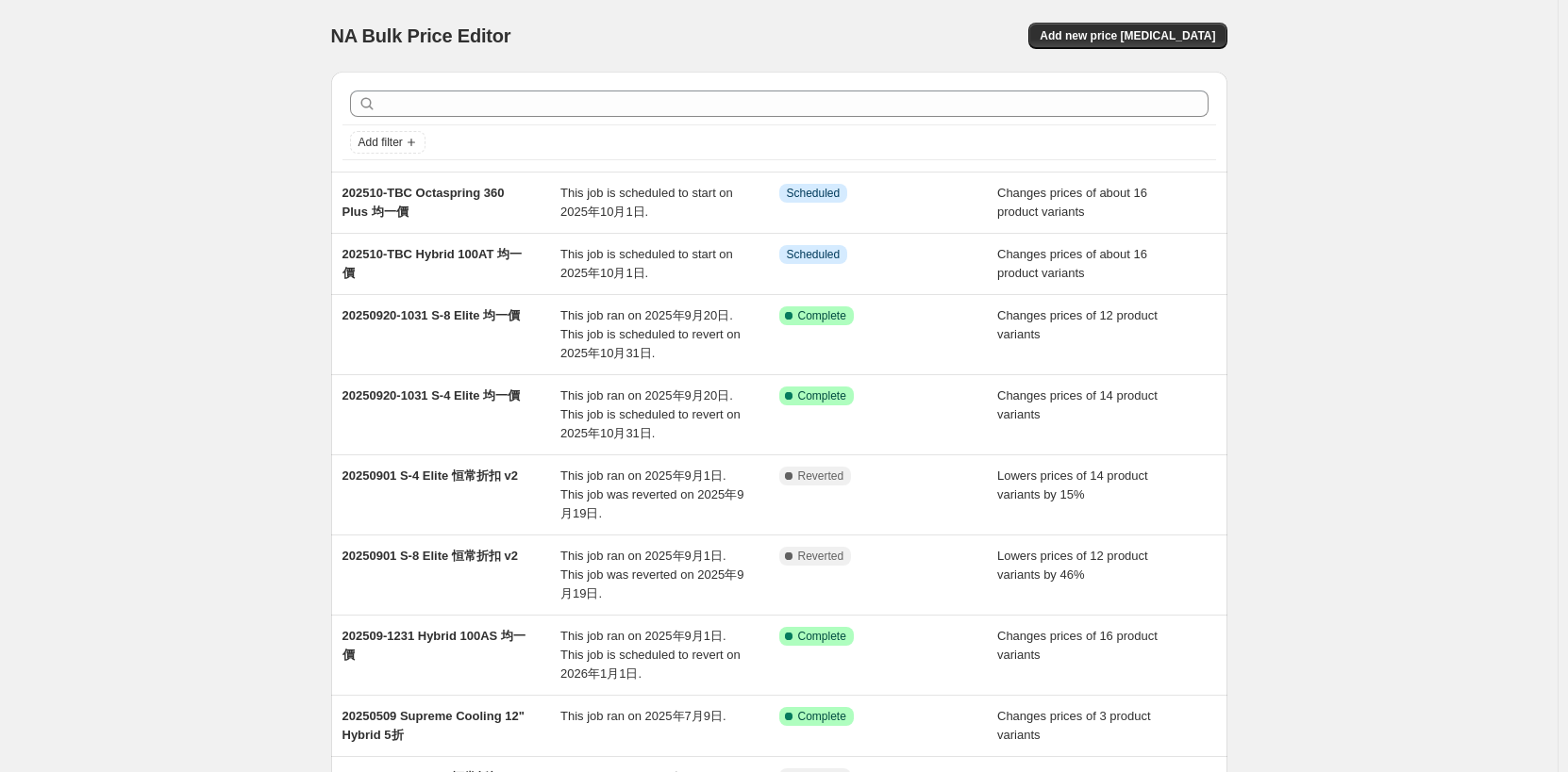
click at [1375, 341] on div "NA Bulk Price Editor. This page is ready NA Bulk Price Editor Add new price [ME…" at bounding box center [779, 551] width 1558 height 1103
